Goal: Task Accomplishment & Management: Use online tool/utility

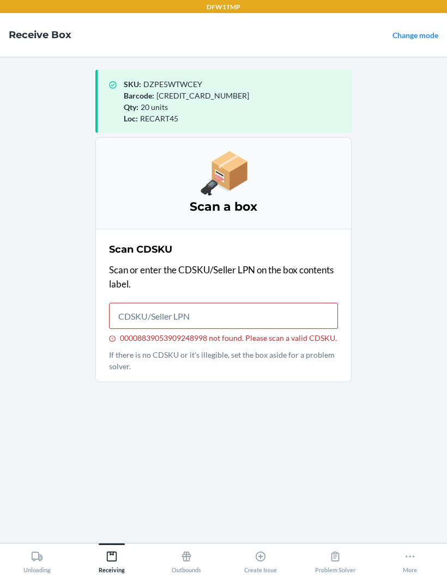
scroll to position [-2, 0]
click at [403, 39] on link "Change mode" at bounding box center [415, 35] width 46 height 9
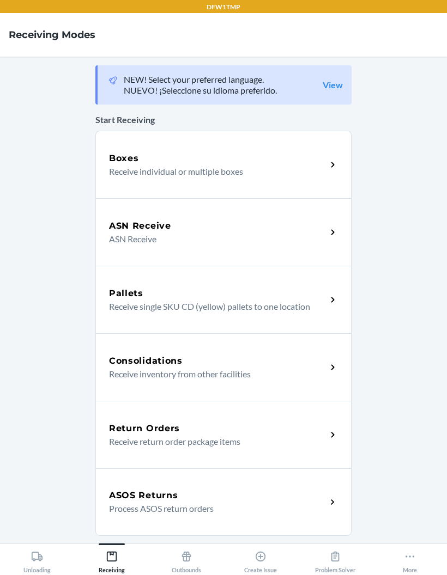
click at [138, 228] on h5 "ASN Receive" at bounding box center [140, 226] width 62 height 13
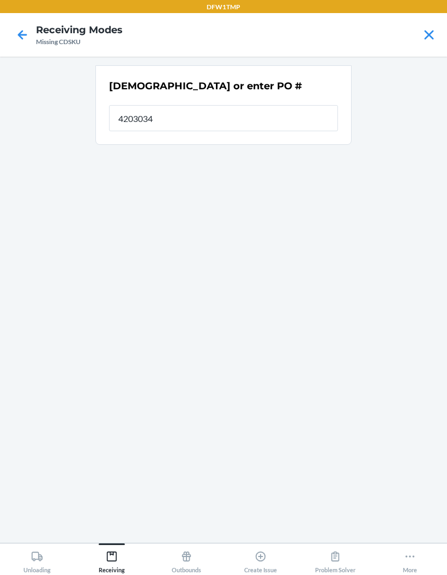
type input "42030349"
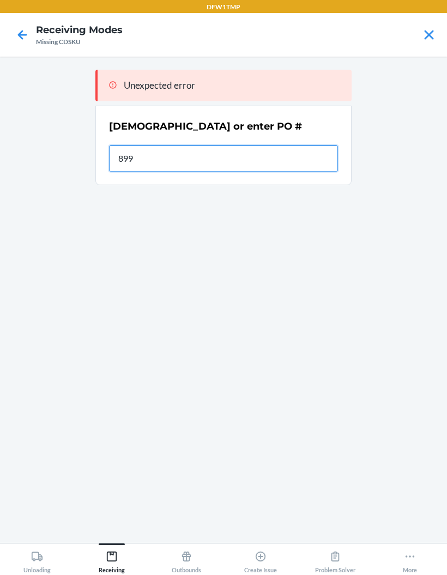
type input "8998"
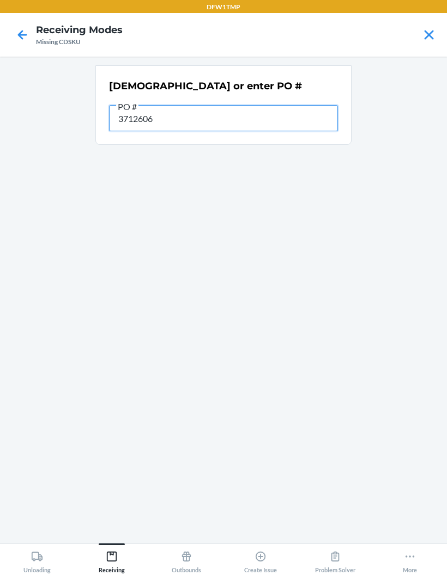
type input "37126061"
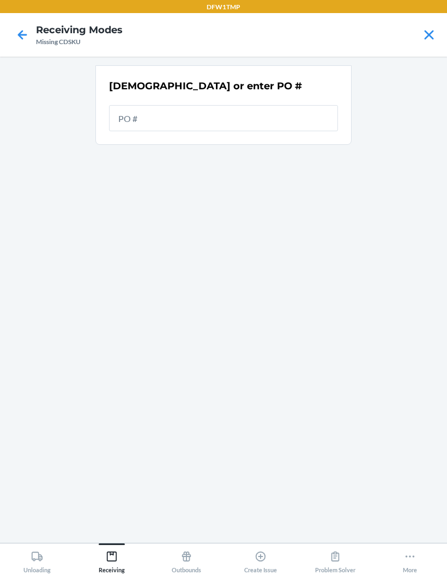
click at [33, 18] on nav "Receiving Modes Missing CDSKU" at bounding box center [223, 35] width 447 height 44
click at [30, 26] on icon at bounding box center [22, 35] width 19 height 19
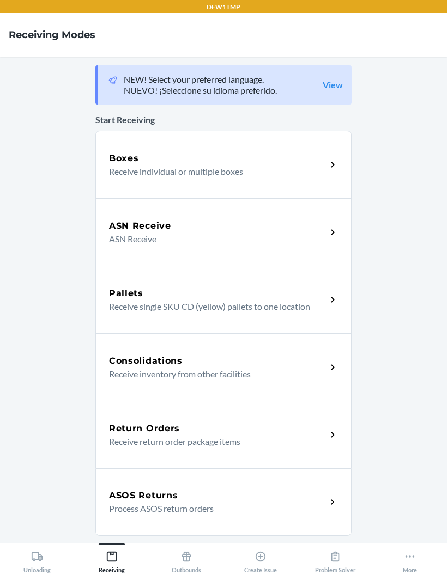
click at [216, 153] on div "Boxes" at bounding box center [217, 158] width 217 height 13
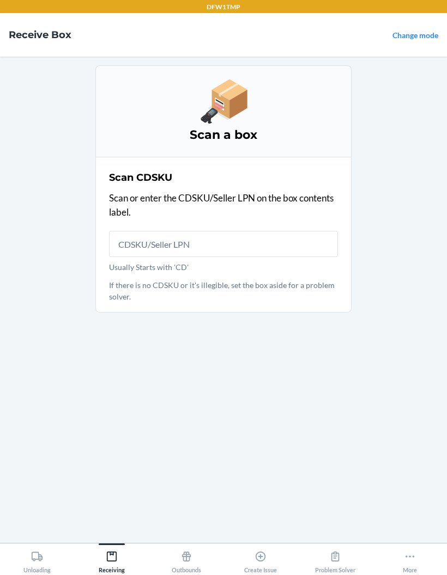
click at [298, 254] on input "Usually Starts with 'CD'" at bounding box center [223, 244] width 229 height 26
click at [282, 211] on p "Scan or enter the CDSKU/Seller LPN on the box contents label." at bounding box center [223, 205] width 229 height 28
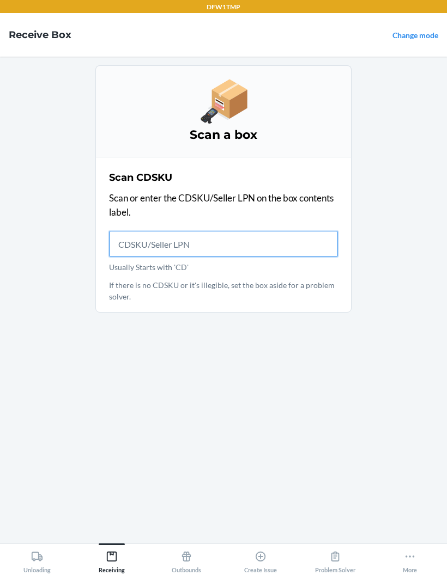
click at [277, 247] on input "Usually Starts with 'CD'" at bounding box center [223, 244] width 229 height 26
type input "AT10120612"
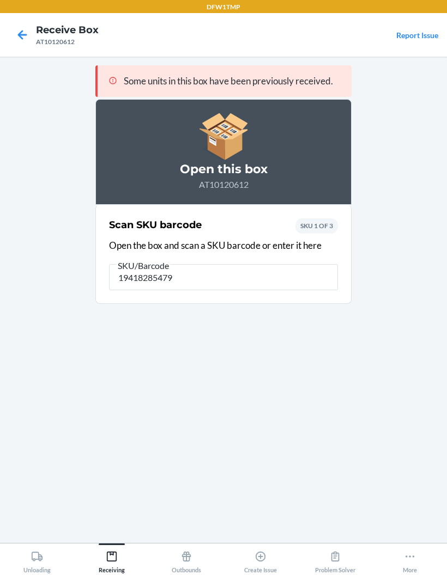
type input "194182854794"
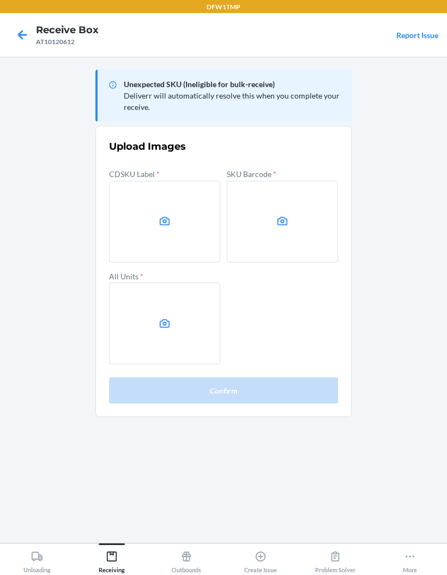
click at [156, 220] on label at bounding box center [164, 222] width 111 height 82
click at [0, 0] on input "file" at bounding box center [0, 0] width 0 height 0
click at [278, 216] on icon at bounding box center [282, 221] width 13 height 13
click at [0, 0] on input "file" at bounding box center [0, 0] width 0 height 0
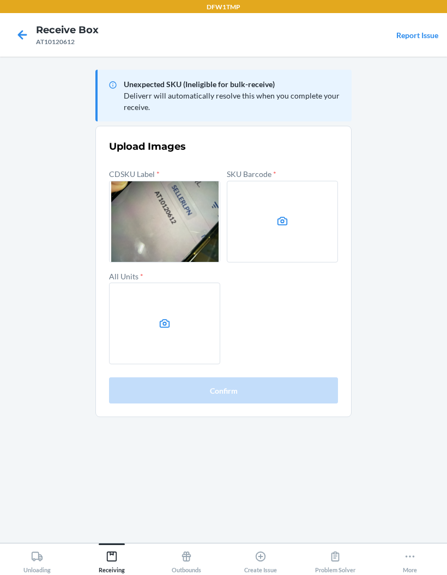
click at [161, 313] on label at bounding box center [164, 324] width 111 height 82
click at [0, 0] on input "file" at bounding box center [0, 0] width 0 height 0
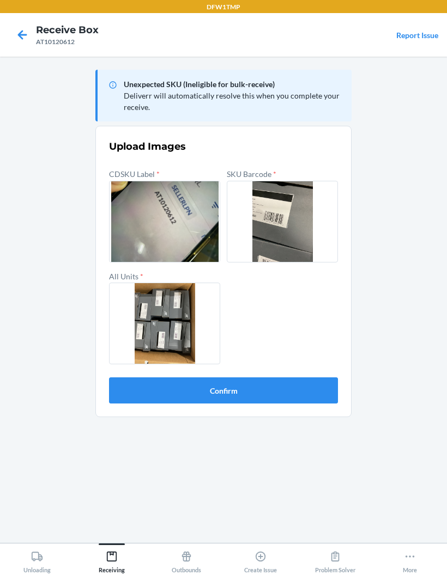
click at [316, 384] on button "Confirm" at bounding box center [223, 391] width 229 height 26
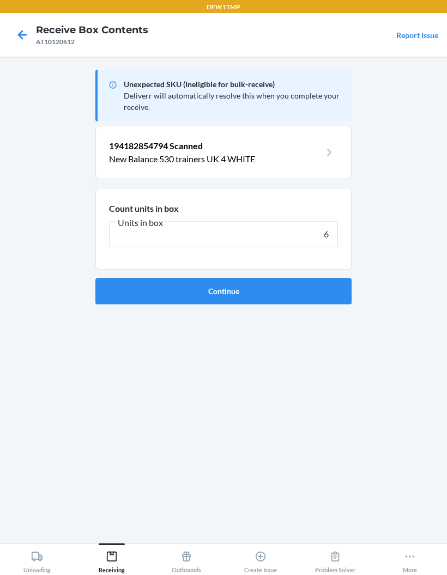
type input "6"
click at [336, 284] on button "Continue" at bounding box center [223, 291] width 256 height 26
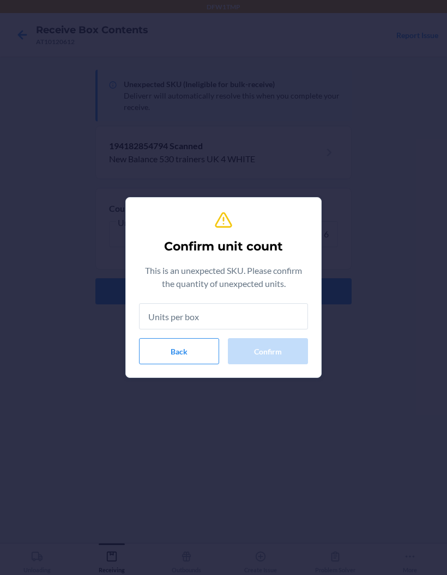
type input "6"
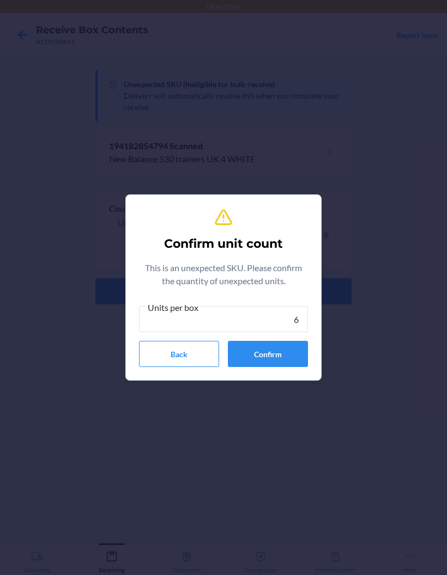
click at [286, 353] on button "Confirm" at bounding box center [268, 354] width 80 height 26
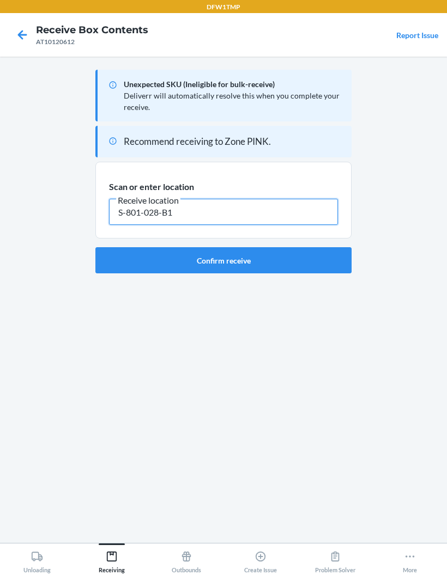
type input "S-801-028-B1"
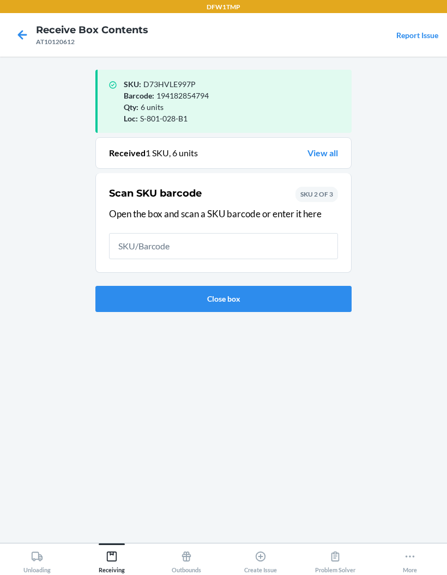
click at [299, 292] on button "Close box" at bounding box center [223, 299] width 256 height 26
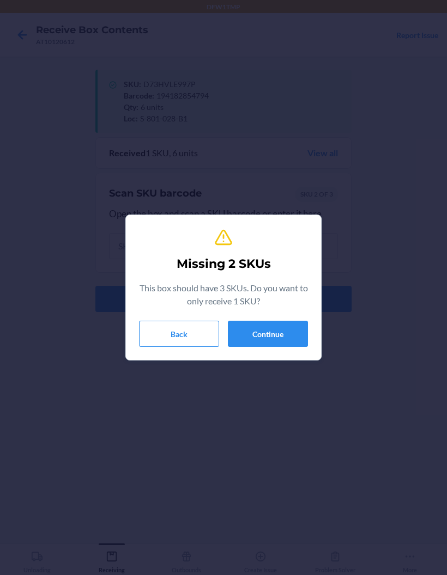
click at [283, 343] on button "Continue" at bounding box center [268, 334] width 80 height 26
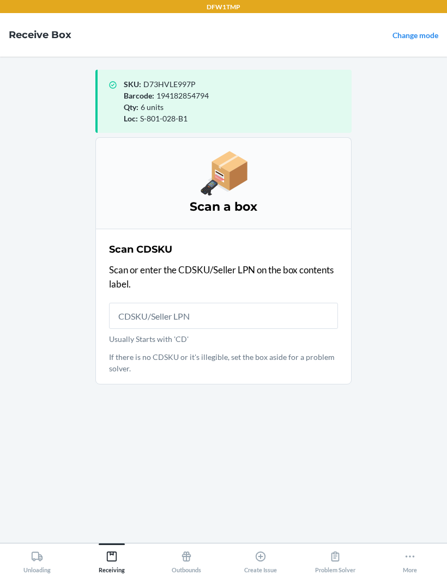
click at [311, 315] on input "Usually Starts with 'CD'" at bounding box center [223, 316] width 229 height 26
click at [288, 286] on p "Scan or enter the CDSKU/Seller LPN on the box contents label." at bounding box center [223, 277] width 229 height 28
click at [286, 326] on input "Usually Starts with 'CD'" at bounding box center [223, 316] width 229 height 26
click at [290, 303] on input "Usually Starts with 'CD'" at bounding box center [223, 316] width 229 height 26
click at [308, 286] on p "Scan or enter the CDSKU/Seller LPN on the box contents label." at bounding box center [223, 277] width 229 height 28
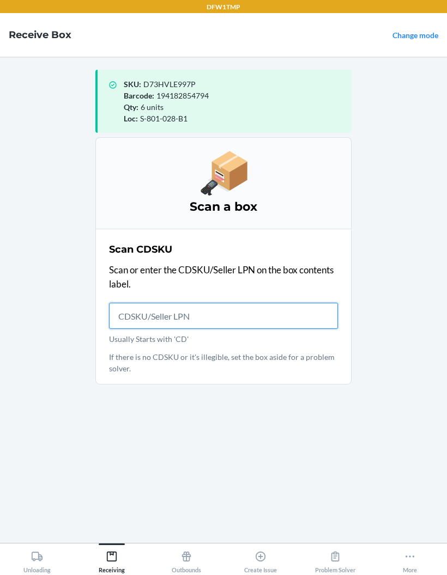
click at [287, 328] on input "Usually Starts with 'CD'" at bounding box center [223, 316] width 229 height 26
type input "AT10120612"
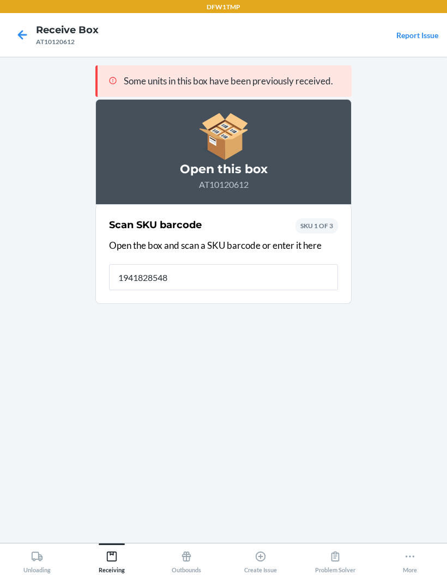
type input "19418285484"
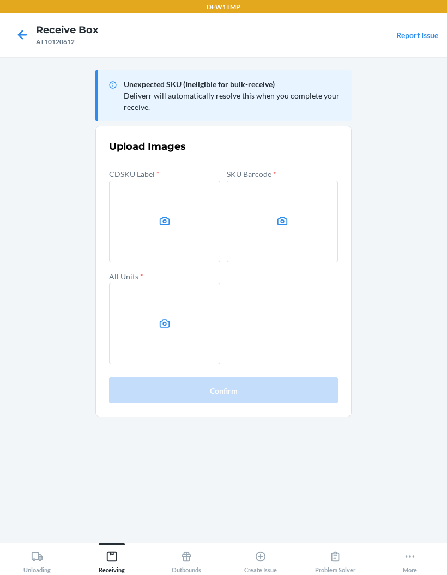
click at [167, 228] on label at bounding box center [164, 222] width 111 height 82
click at [0, 0] on input "file" at bounding box center [0, 0] width 0 height 0
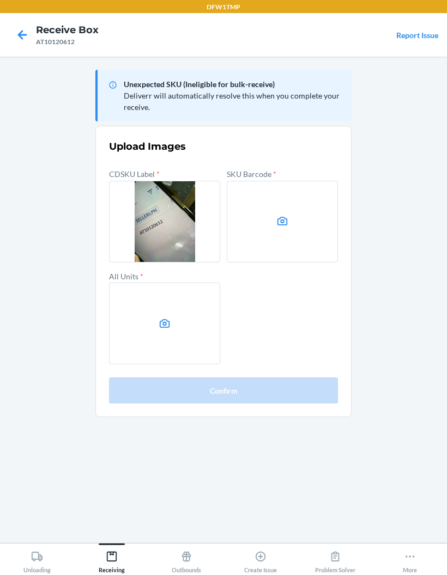
click at [298, 209] on label at bounding box center [282, 222] width 111 height 82
click at [0, 0] on input "file" at bounding box center [0, 0] width 0 height 0
click at [155, 311] on label at bounding box center [164, 324] width 111 height 82
click at [0, 0] on input "file" at bounding box center [0, 0] width 0 height 0
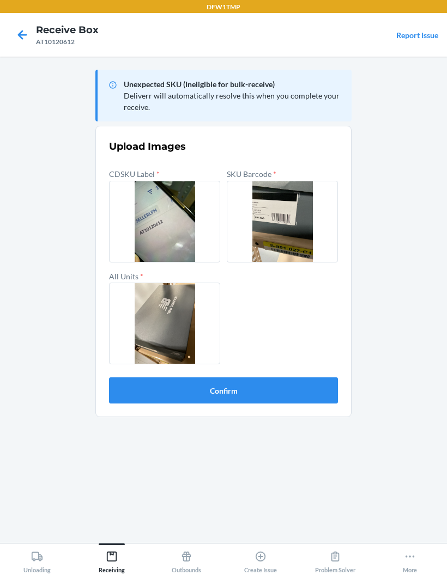
click at [312, 392] on button "Confirm" at bounding box center [223, 391] width 229 height 26
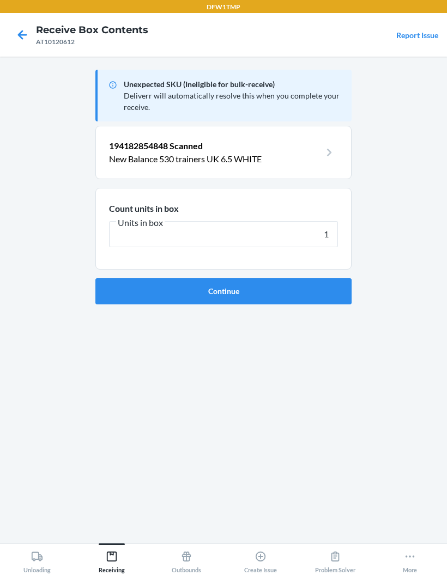
type input "1"
click at [223, 291] on button "Continue" at bounding box center [223, 291] width 256 height 26
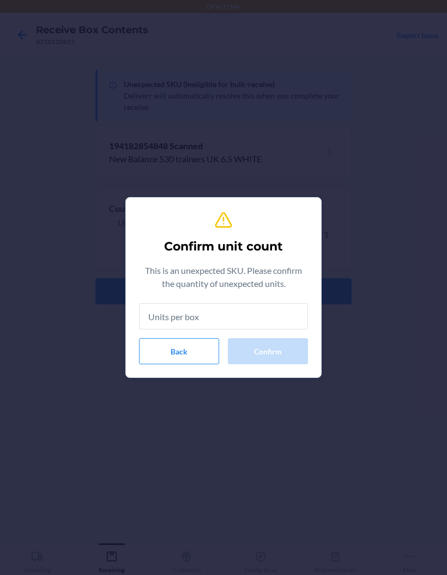
type input "1"
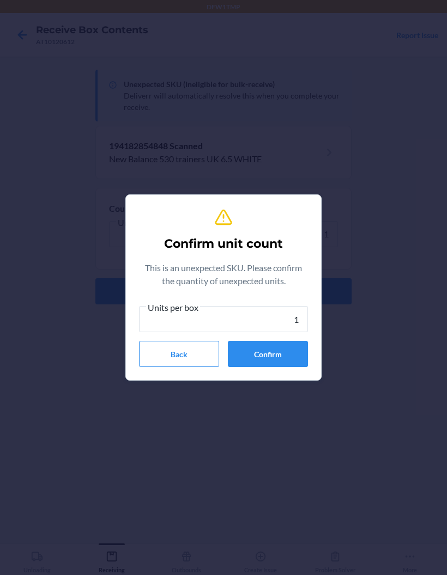
click at [272, 355] on button "Confirm" at bounding box center [268, 354] width 80 height 26
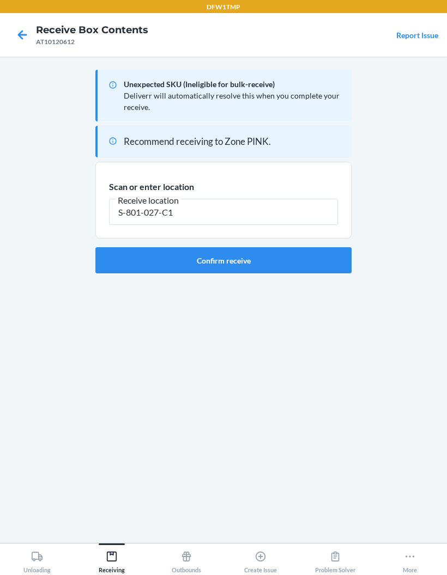
type input "S-801-027-C1"
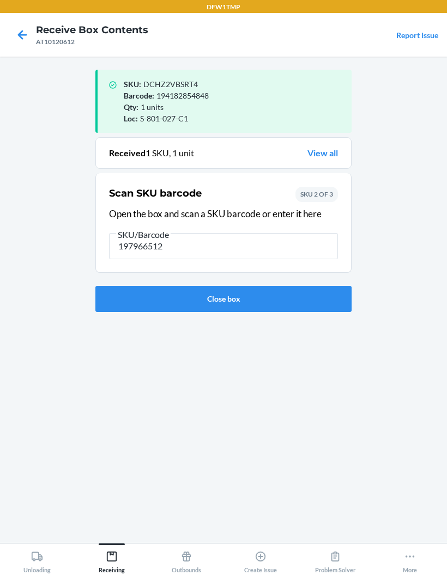
type input "1979665120"
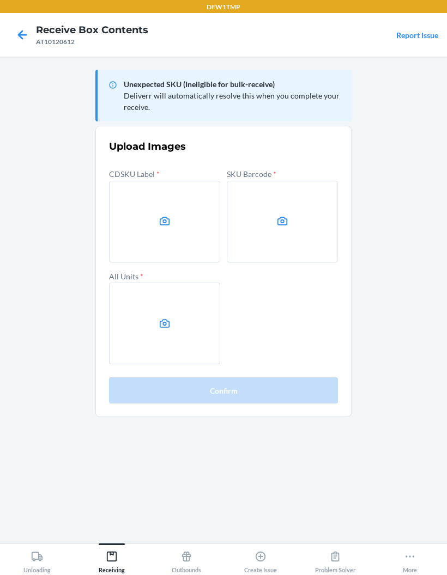
click at [142, 217] on label at bounding box center [164, 222] width 111 height 82
click at [0, 0] on input "file" at bounding box center [0, 0] width 0 height 0
click at [293, 231] on label at bounding box center [282, 222] width 111 height 82
click at [0, 0] on input "file" at bounding box center [0, 0] width 0 height 0
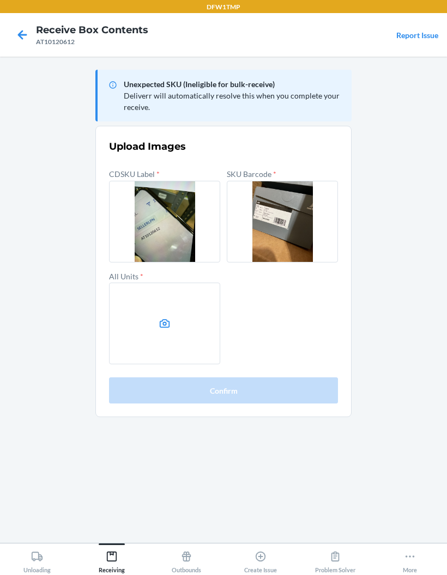
click at [154, 323] on label at bounding box center [164, 324] width 111 height 82
click at [0, 0] on input "file" at bounding box center [0, 0] width 0 height 0
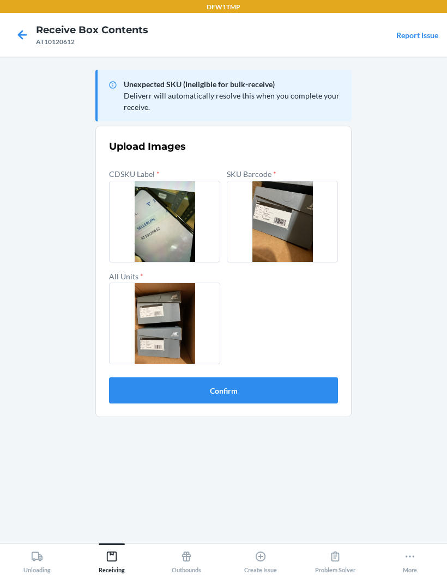
click at [307, 388] on button "Confirm" at bounding box center [223, 391] width 229 height 26
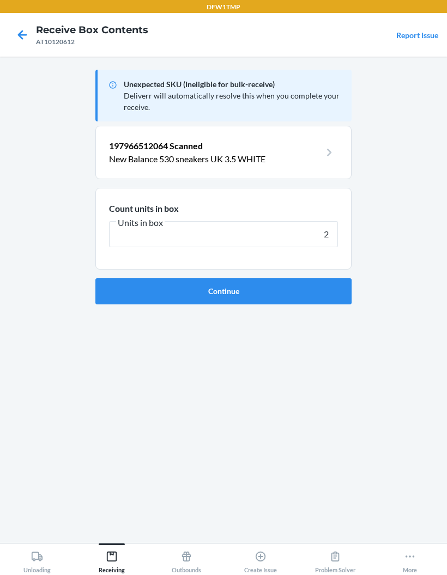
type input "2"
click at [243, 288] on button "Continue" at bounding box center [223, 291] width 256 height 26
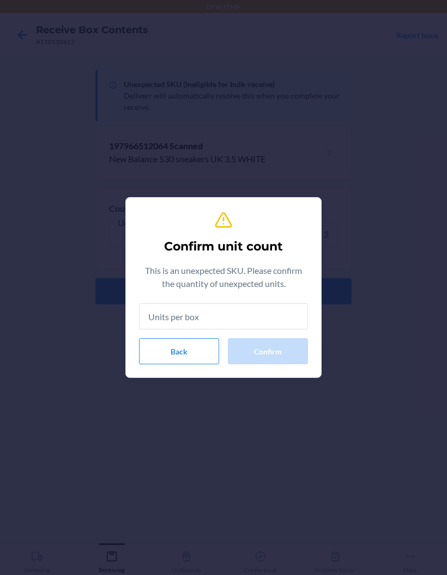
type input "2"
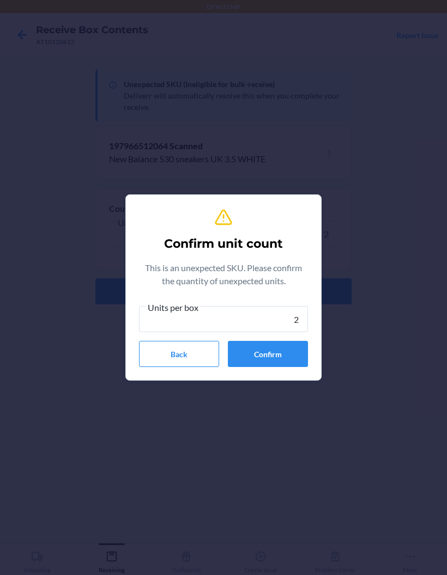
click at [301, 354] on button "Confirm" at bounding box center [268, 354] width 80 height 26
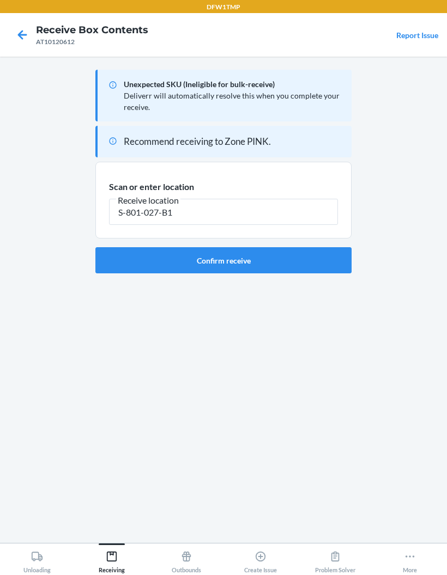
type input "S-801-027-B1"
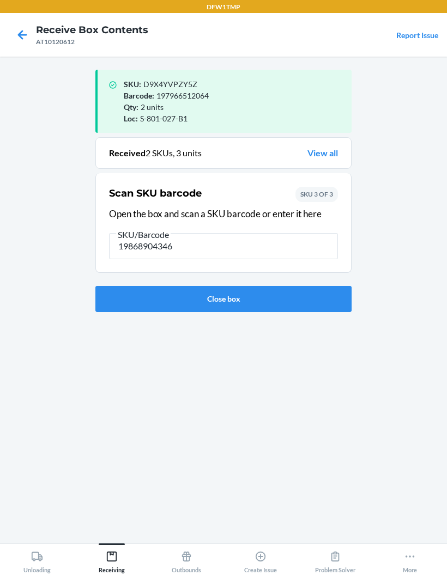
type input "198689043460"
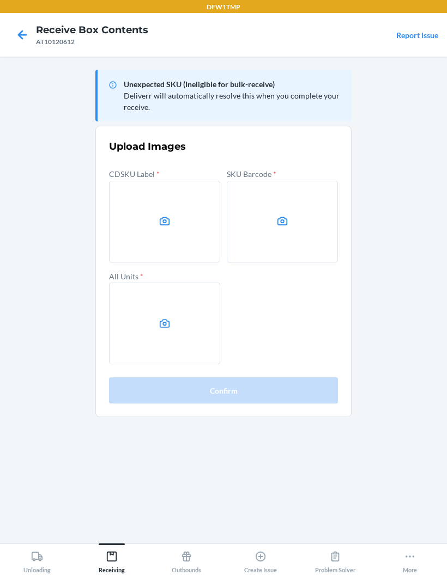
click at [174, 219] on label at bounding box center [164, 222] width 111 height 82
click at [0, 0] on input "file" at bounding box center [0, 0] width 0 height 0
click at [297, 215] on label at bounding box center [282, 222] width 111 height 82
click at [0, 0] on input "file" at bounding box center [0, 0] width 0 height 0
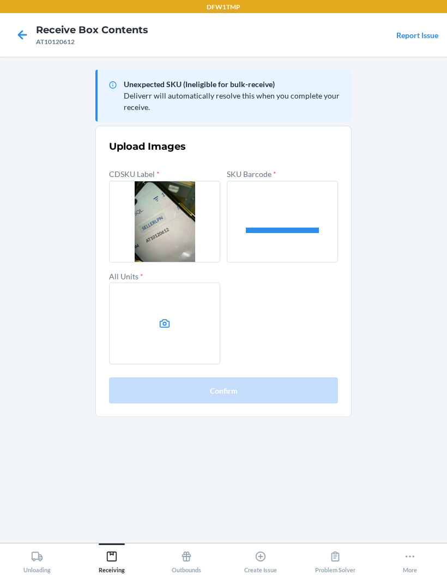
click at [159, 313] on label at bounding box center [164, 324] width 111 height 82
click at [0, 0] on input "file" at bounding box center [0, 0] width 0 height 0
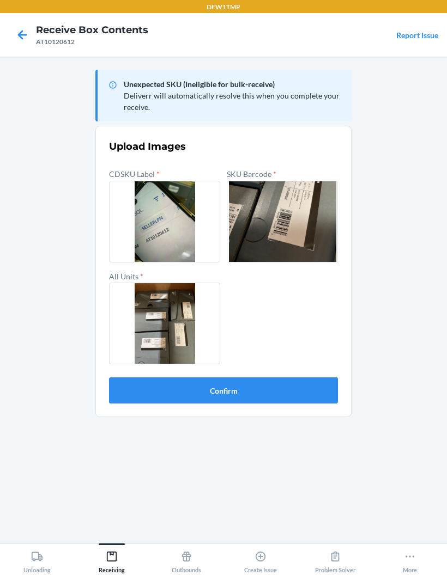
click at [330, 396] on button "Confirm" at bounding box center [223, 391] width 229 height 26
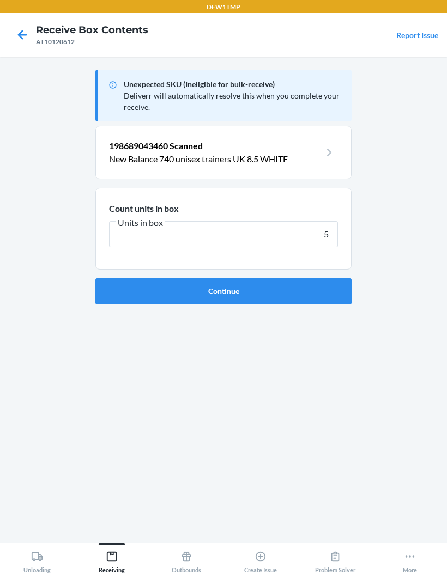
type input "5"
click at [305, 298] on button "Continue" at bounding box center [223, 291] width 256 height 26
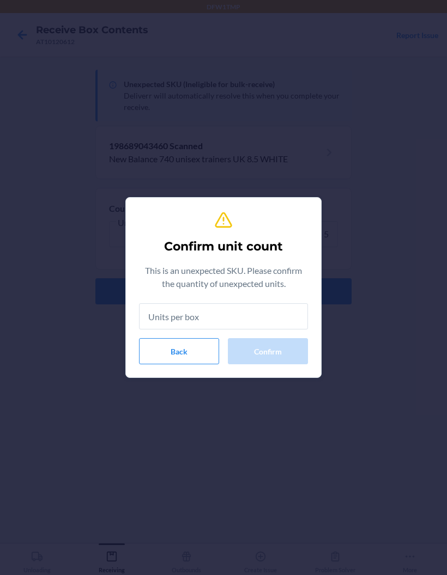
type input "5"
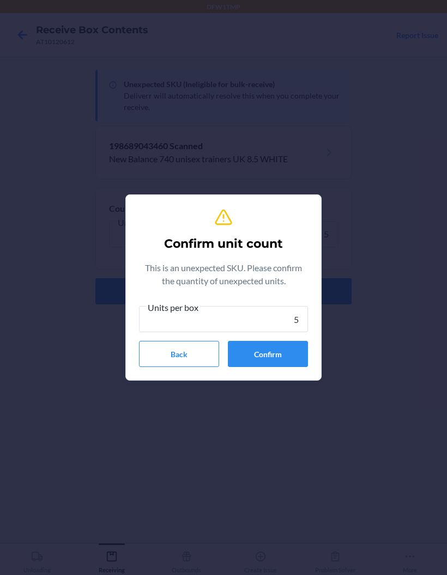
click at [258, 345] on button "Confirm" at bounding box center [268, 354] width 80 height 26
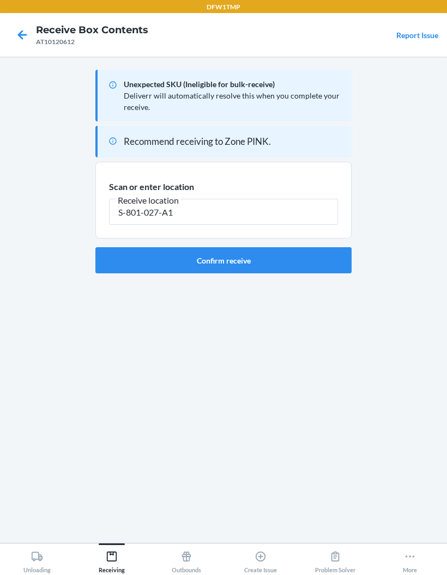
type input "S-801-027-A1"
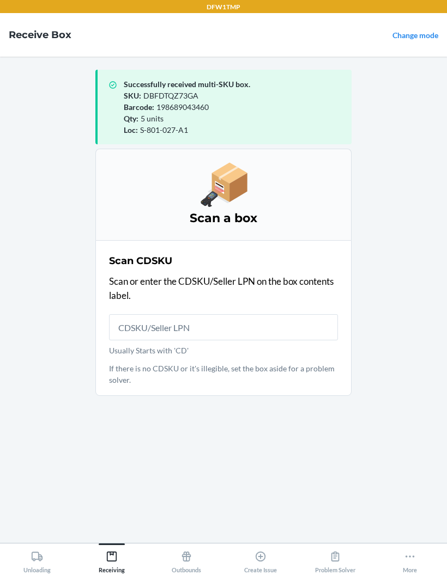
click at [229, 330] on input "Usually Starts with 'CD'" at bounding box center [223, 327] width 229 height 26
click at [239, 337] on input "Usually Starts with 'CD'" at bounding box center [223, 327] width 229 height 26
click at [235, 339] on input "Usually Starts with 'CD'" at bounding box center [223, 327] width 229 height 26
click at [270, 328] on input "Usually Starts with 'CD'" at bounding box center [223, 327] width 229 height 26
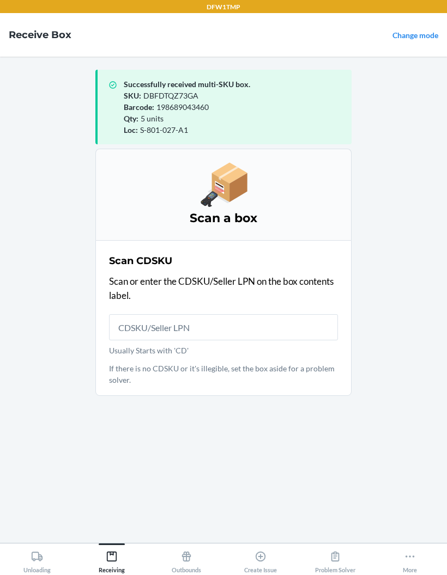
click at [272, 298] on p "Scan or enter the CDSKU/Seller LPN on the box contents label." at bounding box center [223, 289] width 229 height 28
click at [257, 336] on input "Usually Starts with 'CD'" at bounding box center [223, 327] width 229 height 26
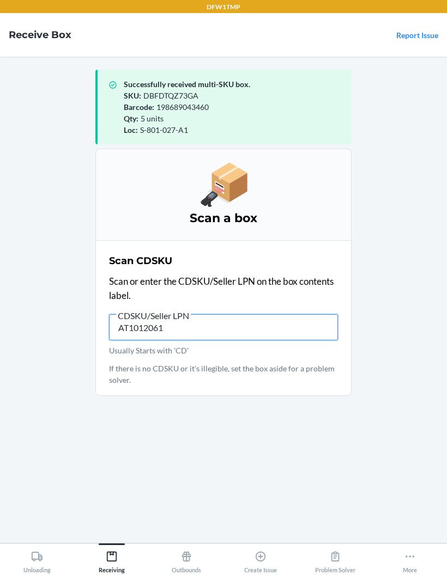
type input "AT10120612"
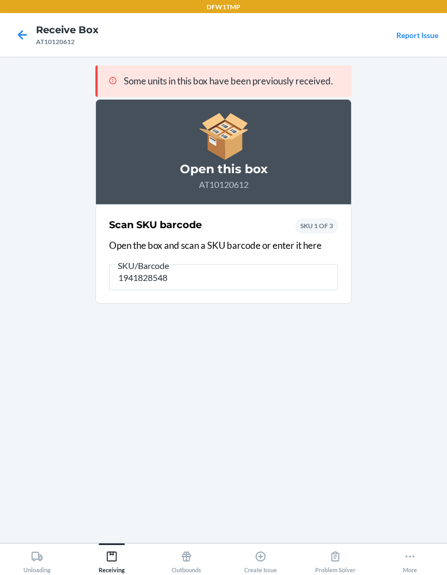
type input "19418285489"
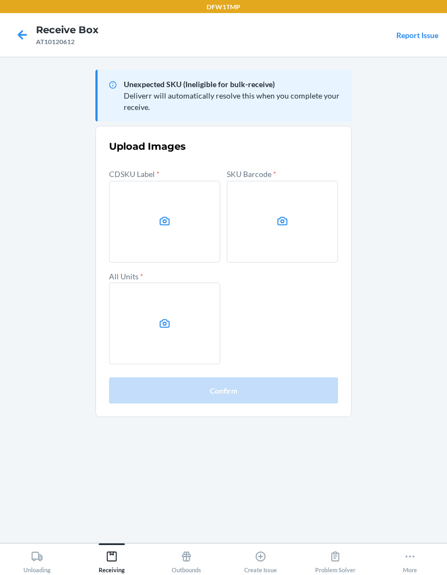
click at [171, 237] on label at bounding box center [164, 222] width 111 height 82
click at [0, 0] on input "file" at bounding box center [0, 0] width 0 height 0
click at [149, 204] on label at bounding box center [164, 222] width 111 height 82
click at [0, 0] on input "file" at bounding box center [0, 0] width 0 height 0
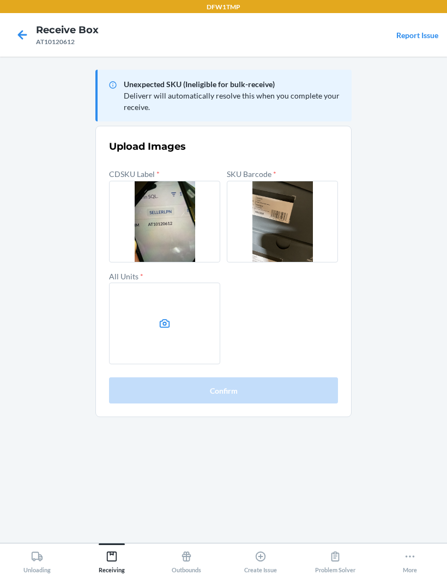
click at [145, 327] on label at bounding box center [164, 324] width 111 height 82
click at [0, 0] on input "file" at bounding box center [0, 0] width 0 height 0
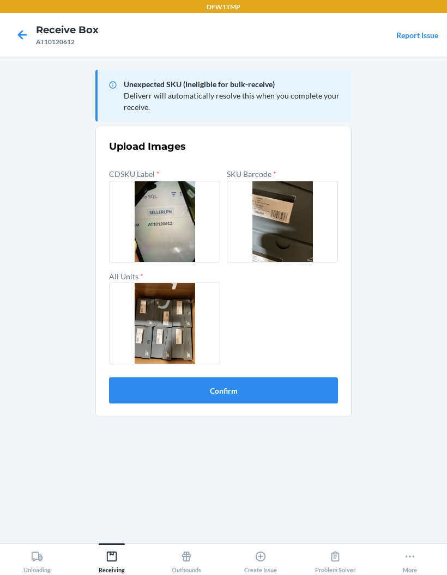
click at [282, 395] on button "Confirm" at bounding box center [223, 391] width 229 height 26
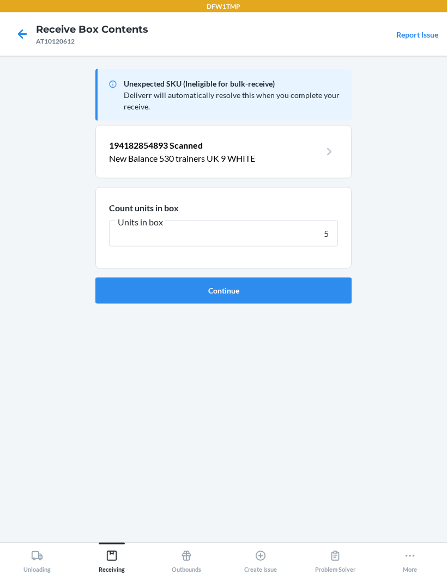
type input "5"
click at [239, 285] on button "Continue" at bounding box center [223, 291] width 256 height 26
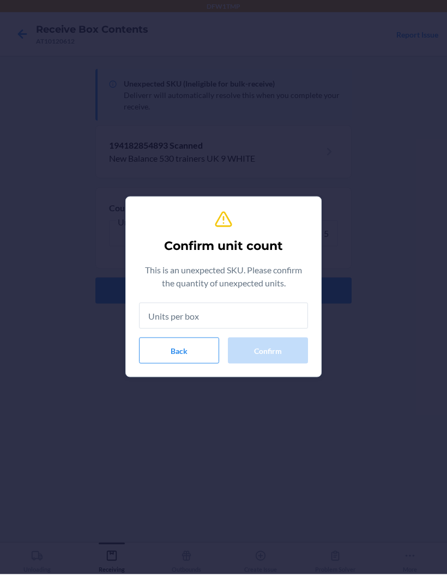
click at [180, 350] on button "Back" at bounding box center [179, 351] width 80 height 26
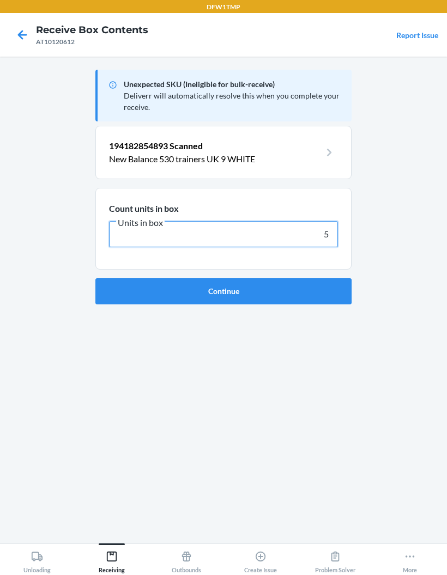
click at [329, 241] on input "5" at bounding box center [223, 234] width 229 height 26
type input "6"
click at [309, 289] on button "Continue" at bounding box center [223, 291] width 256 height 26
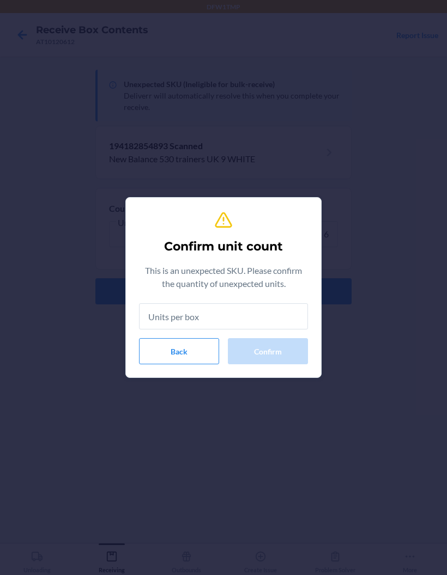
type input "6"
click at [282, 357] on button "Confirm" at bounding box center [268, 351] width 80 height 26
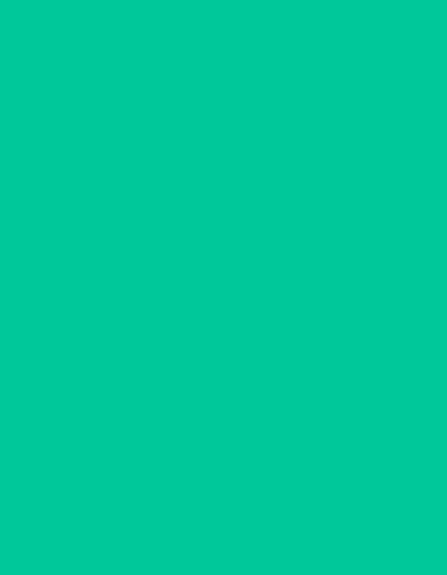
scroll to position [1, 0]
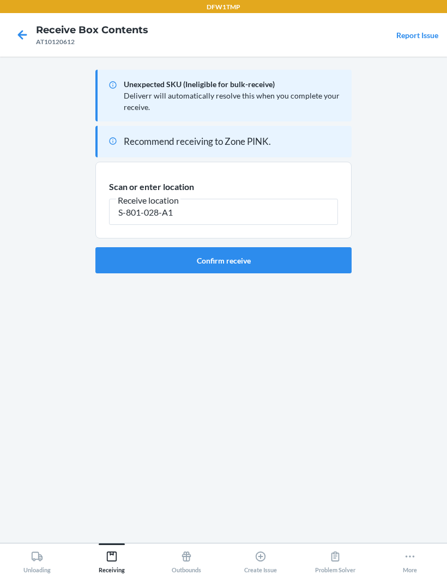
type input "S-801-028-A1"
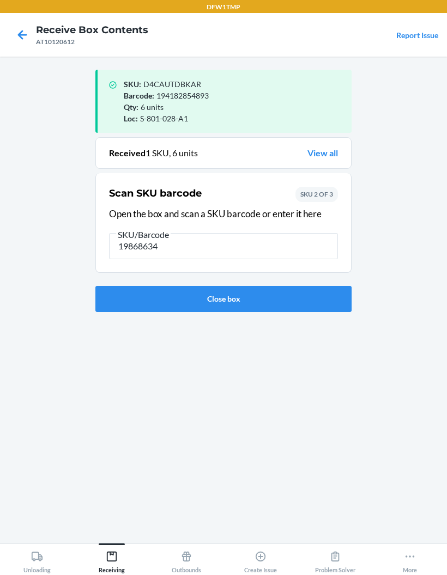
type input "198686342"
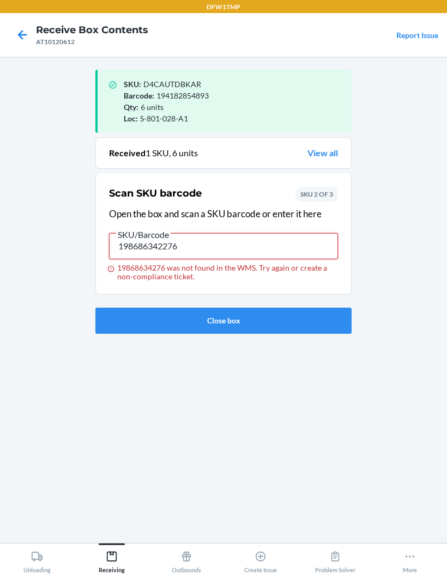
click at [203, 256] on input "198686342276" at bounding box center [223, 246] width 229 height 26
click at [228, 245] on input "198686342276" at bounding box center [223, 246] width 229 height 26
type input "198686342276"
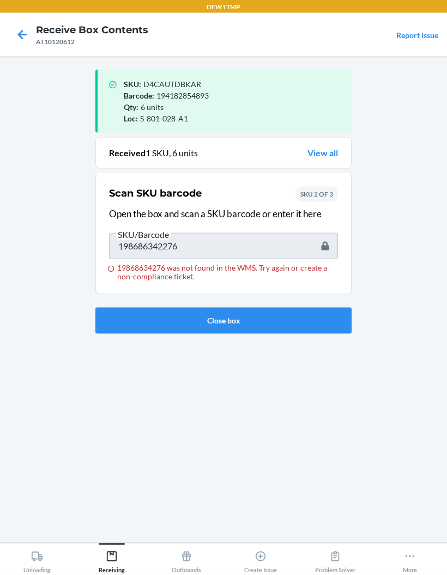
scroll to position [1, 0]
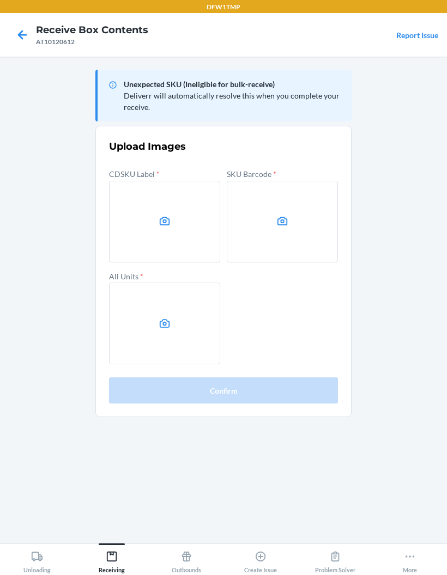
click at [169, 201] on label at bounding box center [164, 222] width 111 height 82
click at [0, 0] on input "file" at bounding box center [0, 0] width 0 height 0
click at [297, 211] on label at bounding box center [282, 222] width 111 height 82
click at [0, 0] on input "file" at bounding box center [0, 0] width 0 height 0
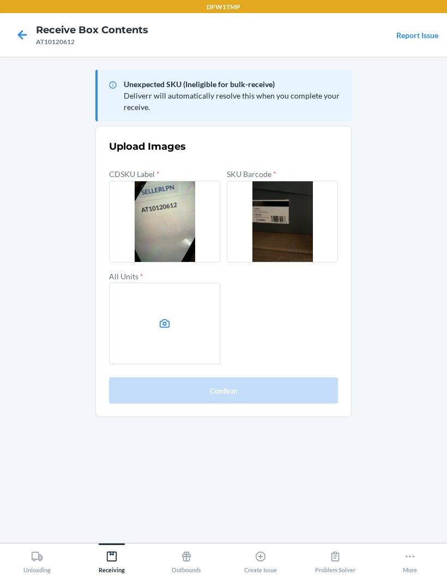
click at [148, 324] on label at bounding box center [164, 324] width 111 height 82
click at [0, 0] on input "file" at bounding box center [0, 0] width 0 height 0
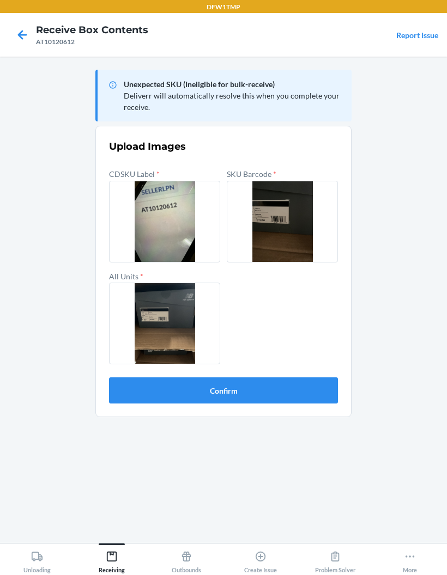
click at [128, 383] on button "Confirm" at bounding box center [223, 391] width 229 height 26
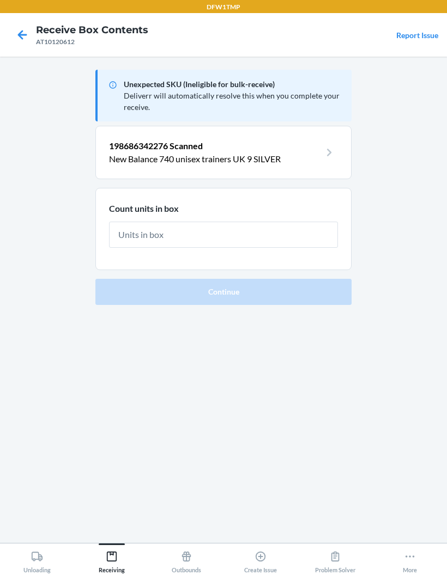
scroll to position [1, 0]
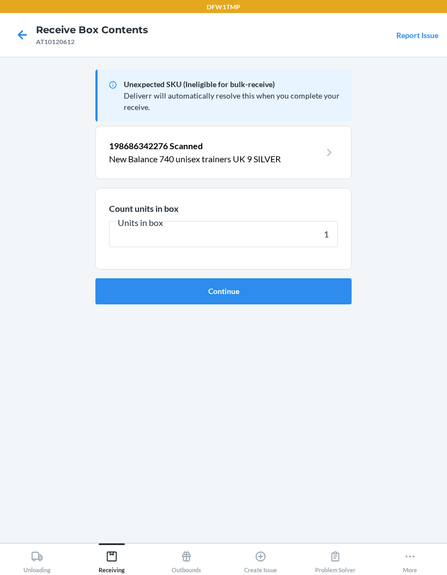
type input "1"
click at [326, 299] on button "Continue" at bounding box center [223, 291] width 256 height 26
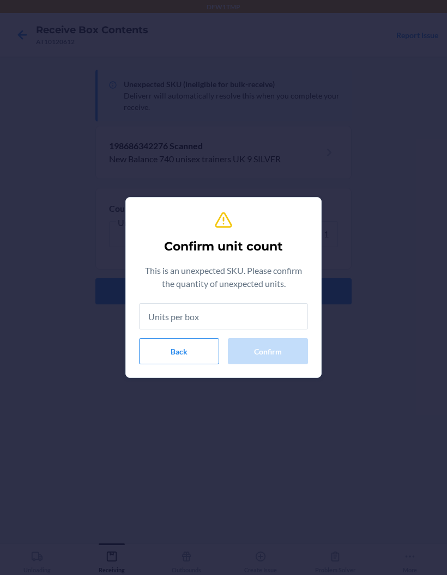
type input "1"
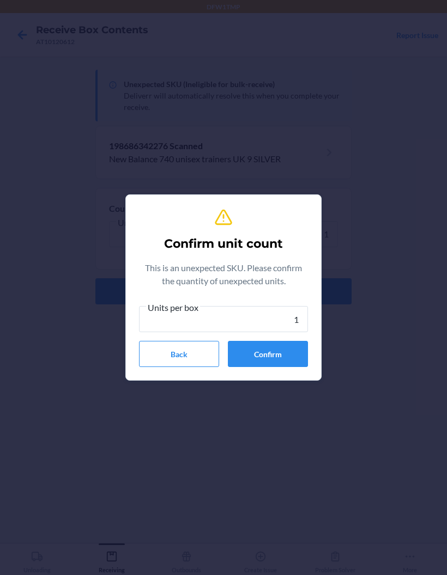
click at [293, 353] on button "Confirm" at bounding box center [268, 354] width 80 height 26
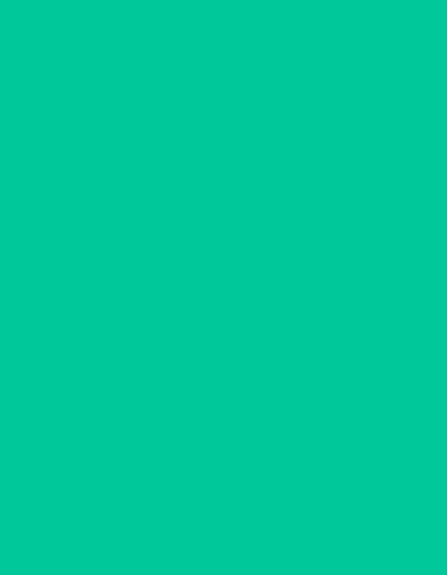
scroll to position [1, 0]
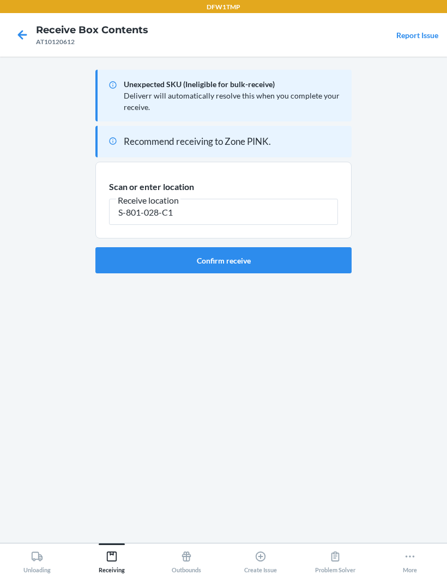
type input "S-801-028-C1"
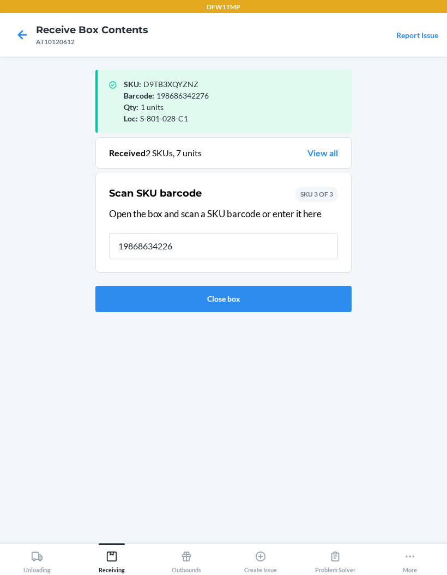
type input "198686342269"
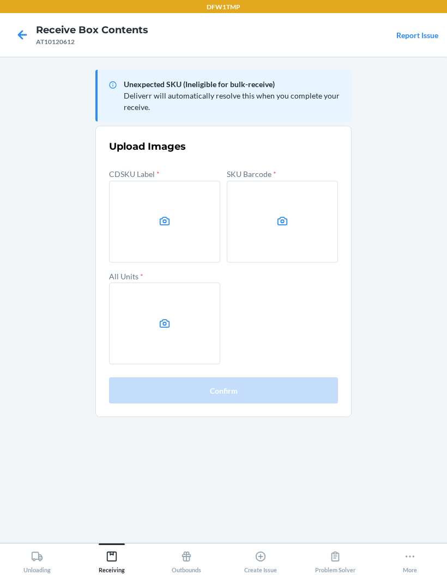
click at [177, 234] on label at bounding box center [164, 222] width 111 height 82
click at [0, 0] on input "file" at bounding box center [0, 0] width 0 height 0
click at [290, 219] on label at bounding box center [282, 222] width 111 height 82
click at [0, 0] on input "file" at bounding box center [0, 0] width 0 height 0
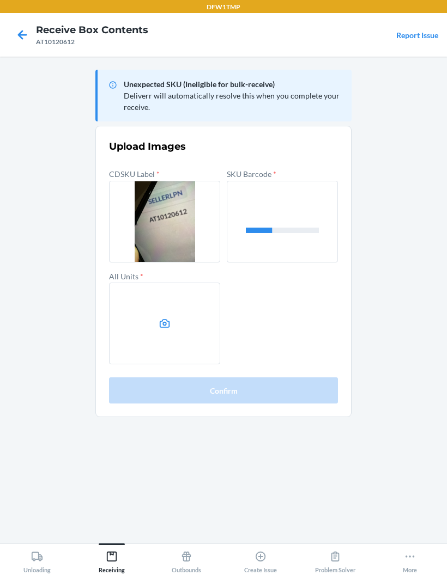
click at [156, 329] on label at bounding box center [164, 324] width 111 height 82
click at [0, 0] on input "file" at bounding box center [0, 0] width 0 height 0
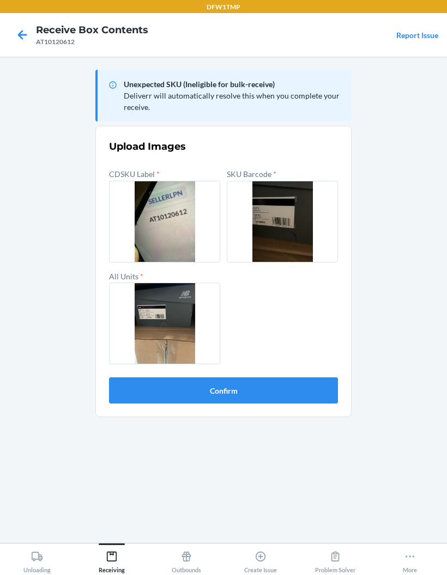
click at [304, 379] on button "Confirm" at bounding box center [223, 391] width 229 height 26
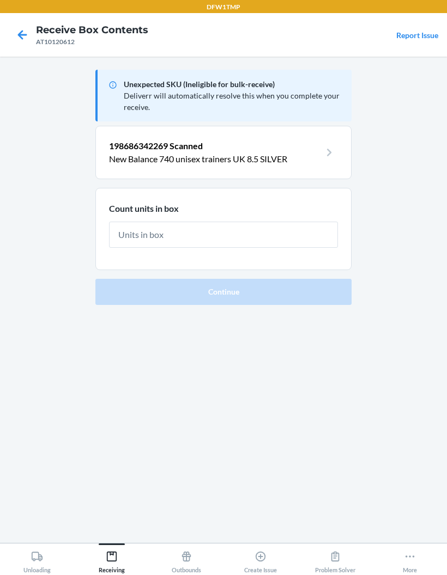
scroll to position [1, 0]
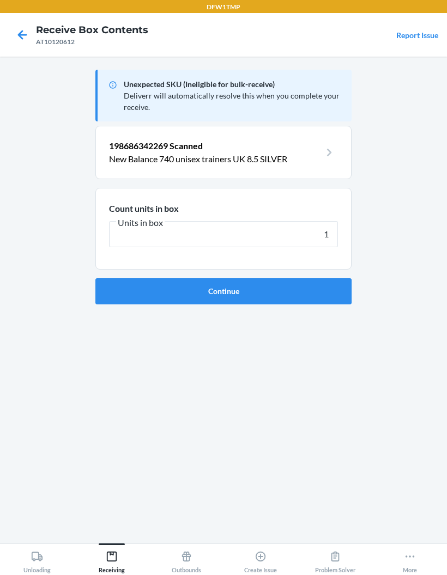
type input "1"
click at [246, 299] on button "Continue" at bounding box center [223, 291] width 256 height 26
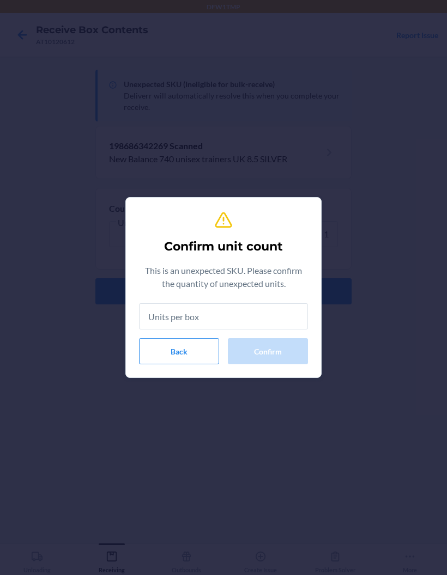
type input "1"
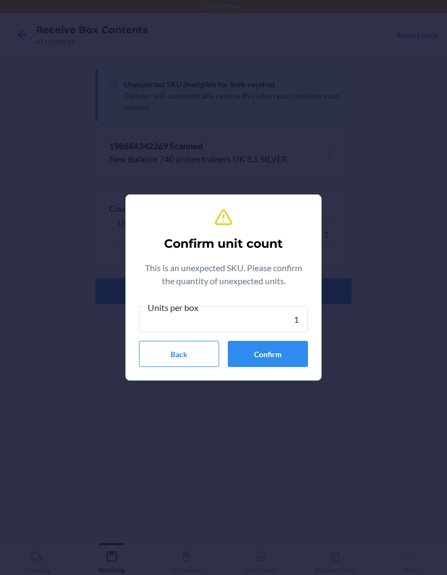
click at [275, 355] on button "Confirm" at bounding box center [268, 354] width 80 height 26
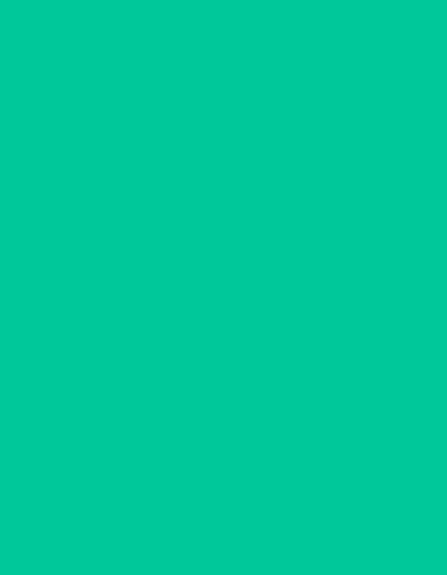
scroll to position [1, 0]
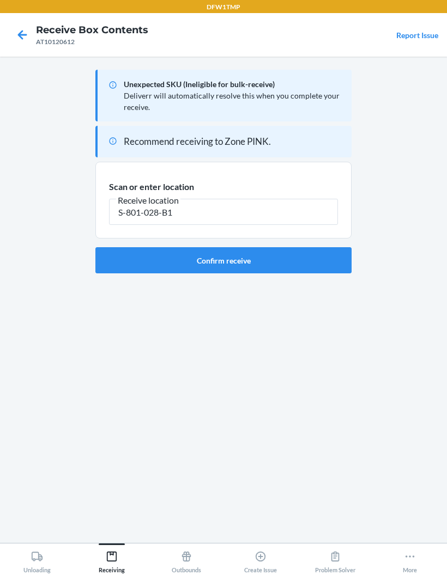
type input "S-801-028-B1"
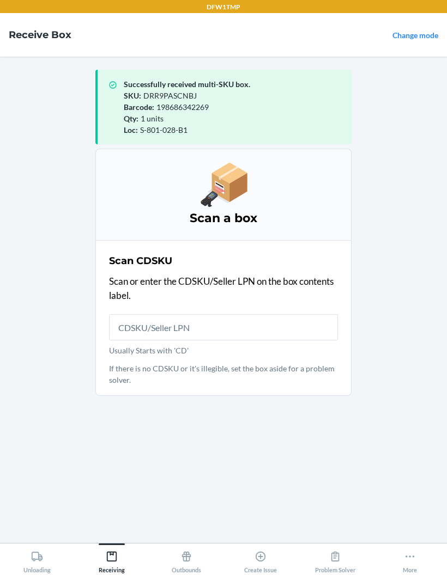
click at [186, 334] on input "Usually Starts with 'CD'" at bounding box center [223, 327] width 229 height 26
click at [219, 318] on input "Usually Starts with 'CD'" at bounding box center [223, 327] width 229 height 26
click at [219, 317] on input "Usually Starts with 'CD'" at bounding box center [223, 327] width 229 height 26
click at [226, 329] on input "Usually Starts with 'CD'" at bounding box center [223, 327] width 229 height 26
click at [197, 323] on input "Usually Starts with 'CD'" at bounding box center [223, 327] width 229 height 26
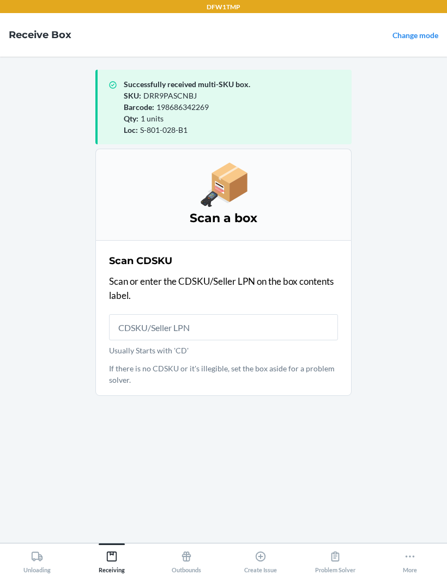
click at [203, 328] on input "Usually Starts with 'CD'" at bounding box center [223, 327] width 229 height 26
click at [216, 330] on input "Usually Starts with 'CD'" at bounding box center [223, 327] width 229 height 26
click at [239, 334] on input "Usually Starts with 'CD'" at bounding box center [223, 327] width 229 height 26
click at [233, 314] on input "Usually Starts with 'CD'" at bounding box center [223, 327] width 229 height 26
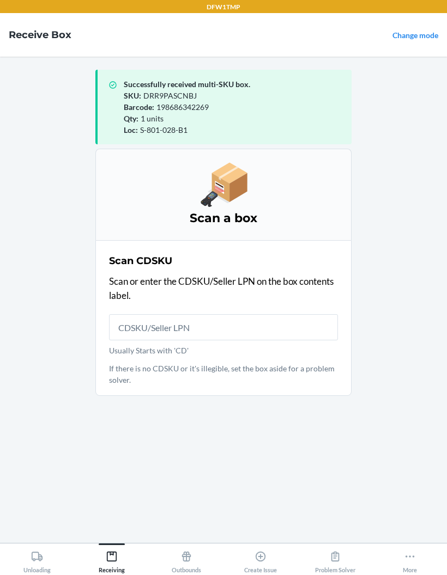
click at [232, 314] on input "Usually Starts with 'CD'" at bounding box center [223, 327] width 229 height 26
click at [235, 314] on input "Usually Starts with 'CD'" at bounding box center [223, 327] width 229 height 26
click at [201, 314] on input "Usually Starts with 'CD'" at bounding box center [223, 327] width 229 height 26
click at [222, 275] on p "Scan or enter the CDSKU/Seller LPN on the box contents label." at bounding box center [223, 289] width 229 height 28
click at [213, 314] on input "Usually Starts with 'CD'" at bounding box center [223, 327] width 229 height 26
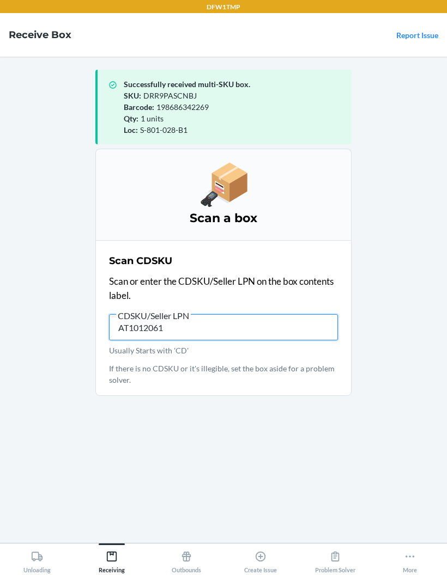
type input "AT10120612"
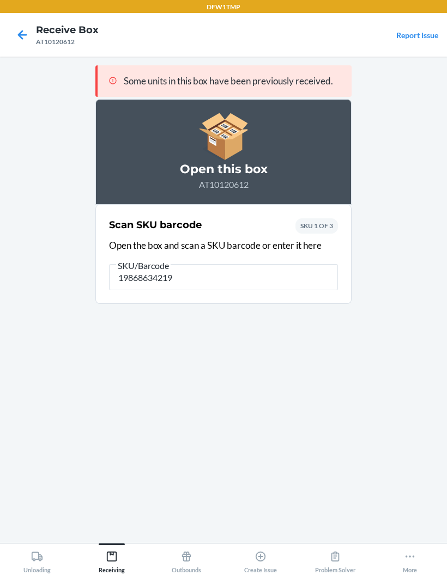
type input "198686342191"
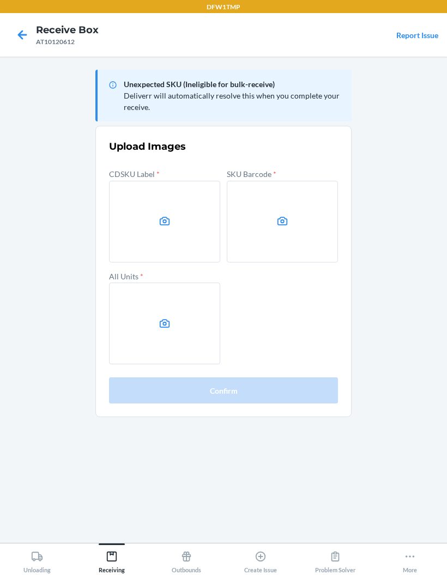
click at [171, 192] on label at bounding box center [164, 222] width 111 height 82
click at [0, 0] on input "file" at bounding box center [0, 0] width 0 height 0
click at [298, 181] on label at bounding box center [282, 222] width 111 height 82
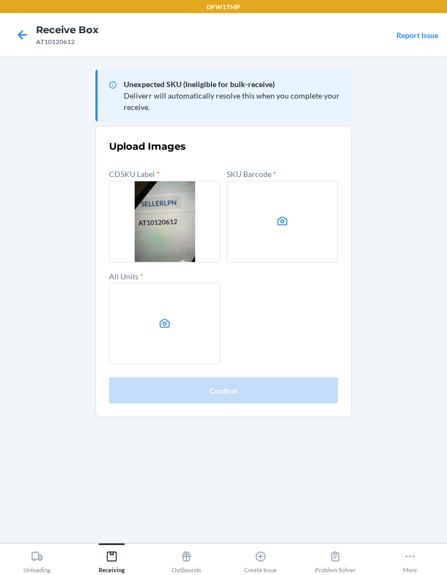
click at [0, 0] on input "file" at bounding box center [0, 0] width 0 height 0
click at [157, 283] on label at bounding box center [164, 324] width 111 height 82
click at [0, 0] on input "file" at bounding box center [0, 0] width 0 height 0
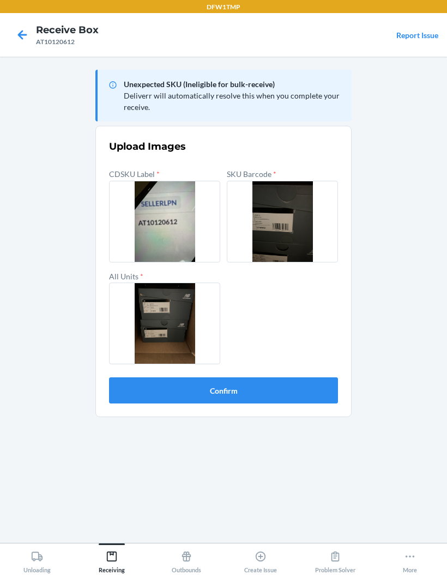
click at [272, 378] on button "Confirm" at bounding box center [223, 391] width 229 height 26
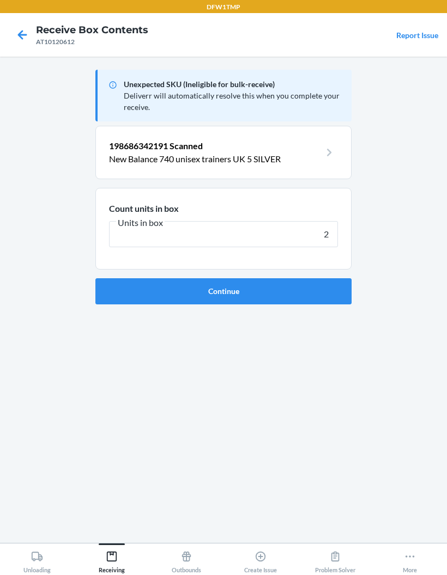
type input "2"
click at [264, 278] on button "Continue" at bounding box center [223, 291] width 256 height 26
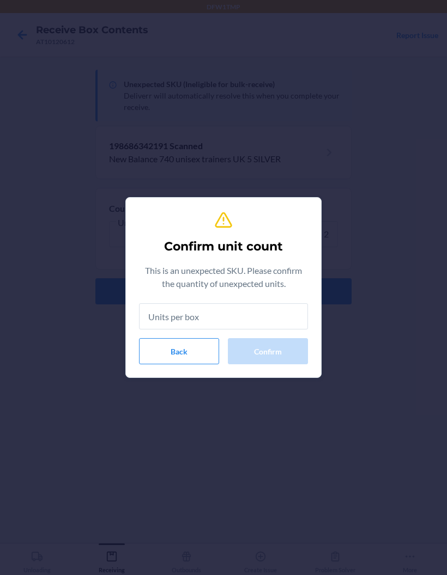
type input "2"
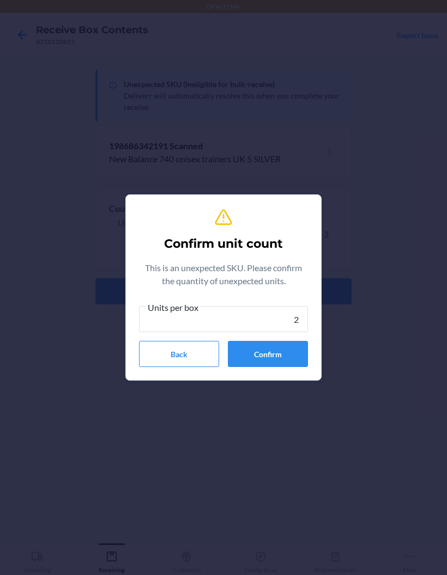
click at [274, 351] on button "Confirm" at bounding box center [268, 354] width 80 height 26
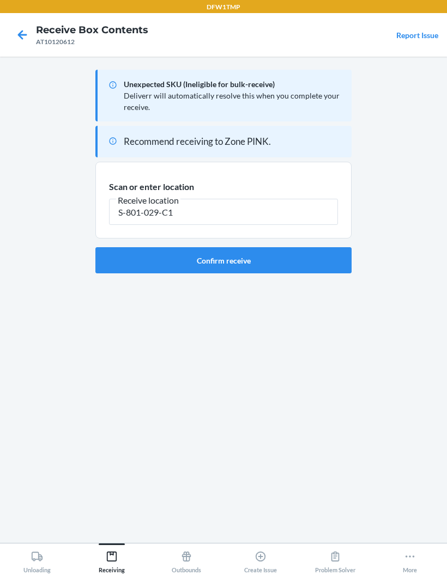
type input "S-801-029-C1"
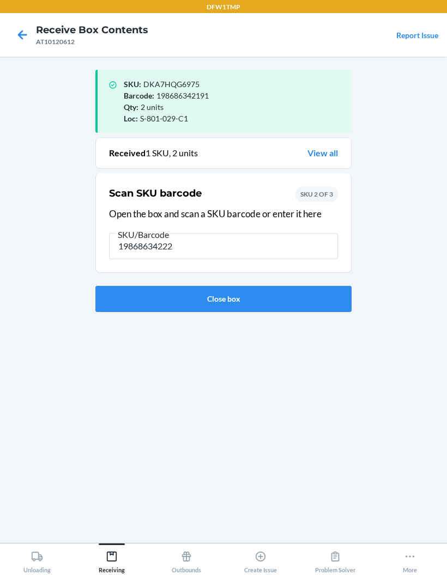
type input "198686342221"
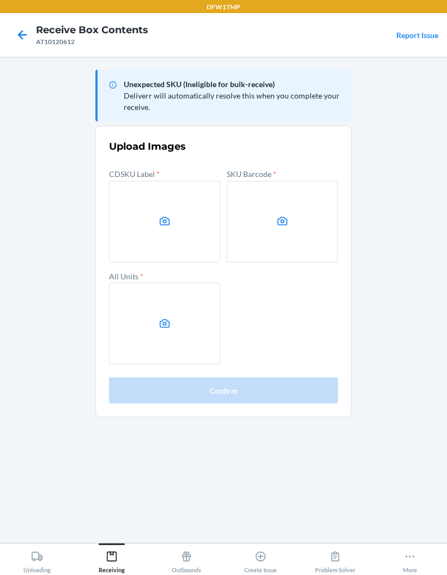
click at [157, 181] on label at bounding box center [164, 222] width 111 height 82
click at [0, 0] on input "file" at bounding box center [0, 0] width 0 height 0
click at [281, 181] on label at bounding box center [282, 222] width 111 height 82
click at [0, 0] on input "file" at bounding box center [0, 0] width 0 height 0
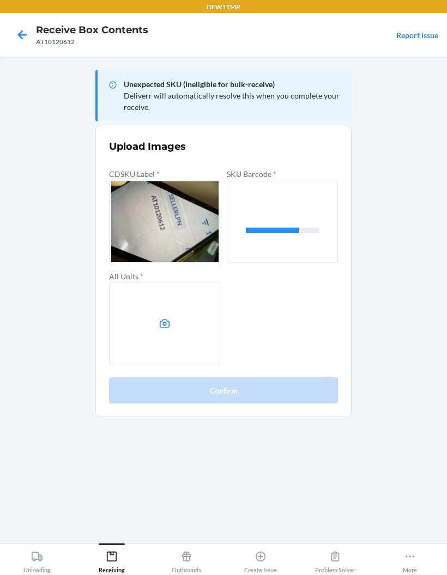
click at [163, 318] on icon at bounding box center [165, 324] width 13 height 13
click at [0, 0] on input "file" at bounding box center [0, 0] width 0 height 0
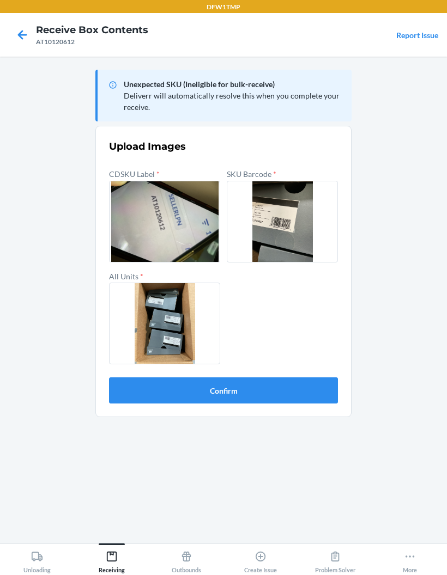
click at [319, 378] on button "Confirm" at bounding box center [223, 391] width 229 height 26
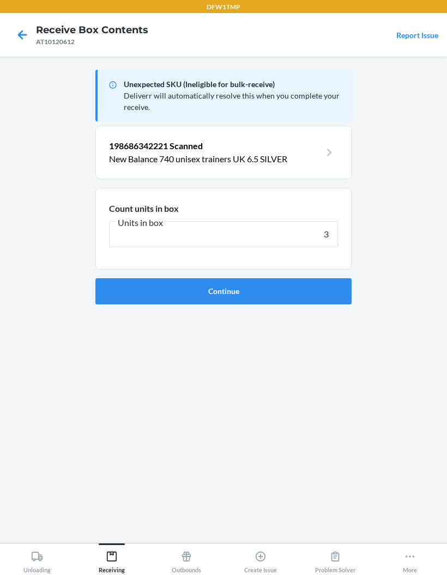
type input "3"
click at [317, 278] on button "Continue" at bounding box center [223, 291] width 256 height 26
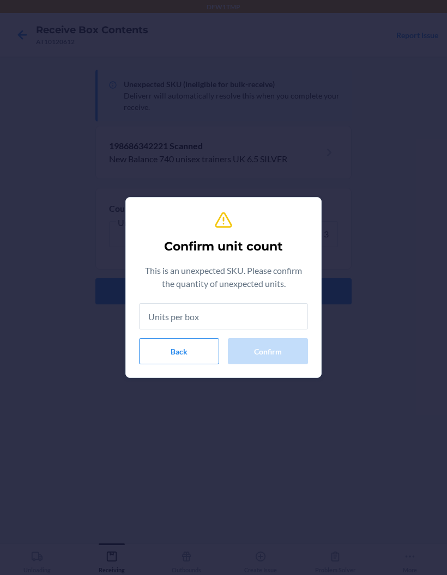
type input "3"
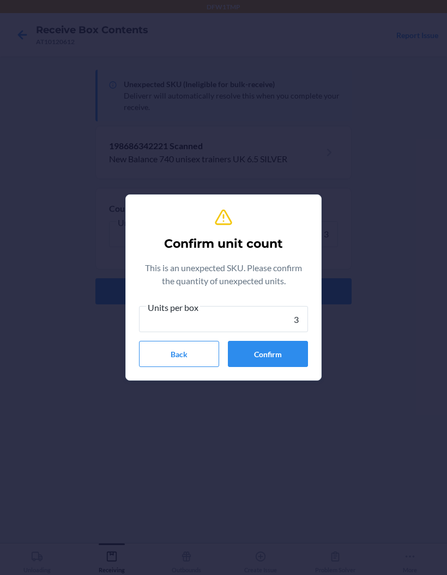
click at [292, 354] on button "Confirm" at bounding box center [268, 354] width 80 height 26
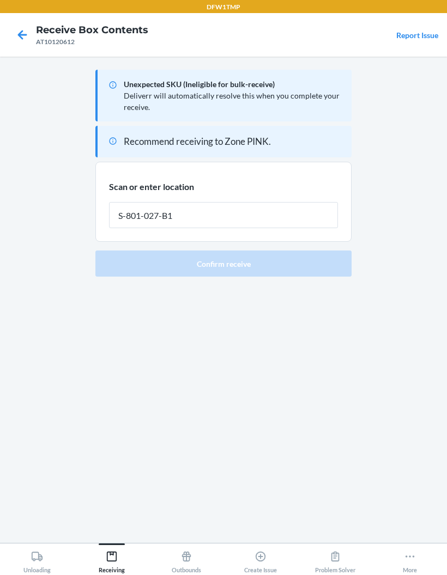
type input "S-801-027-B1"
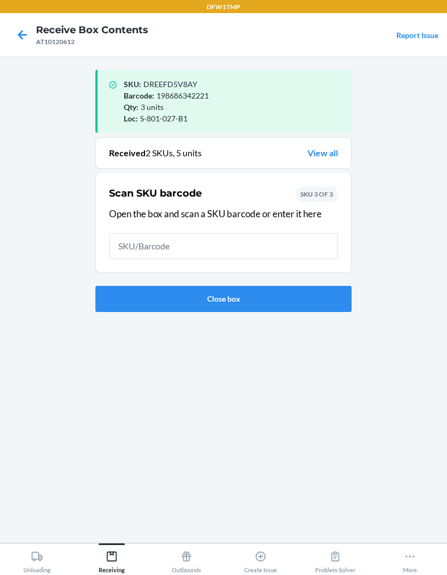
click at [129, 286] on button "Close box" at bounding box center [223, 299] width 256 height 26
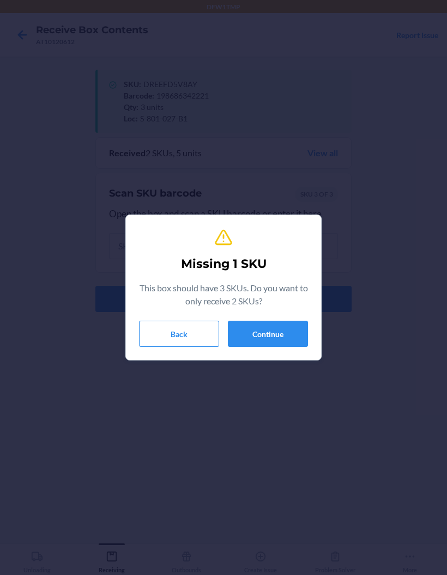
click at [261, 338] on button "Continue" at bounding box center [268, 334] width 80 height 26
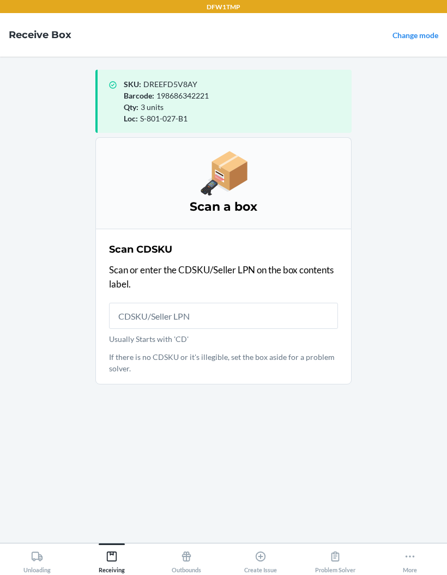
click at [138, 303] on input "Usually Starts with 'CD'" at bounding box center [223, 316] width 229 height 26
click at [140, 263] on p "Scan or enter the CDSKU/Seller LPN on the box contents label." at bounding box center [223, 277] width 229 height 28
click at [134, 303] on input "Usually Starts with 'CD'" at bounding box center [223, 316] width 229 height 26
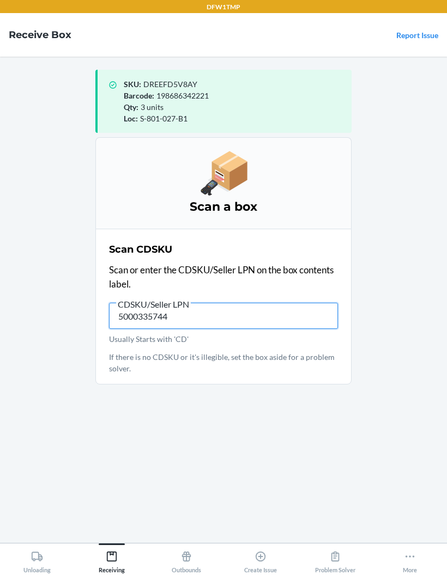
type input "50003357449"
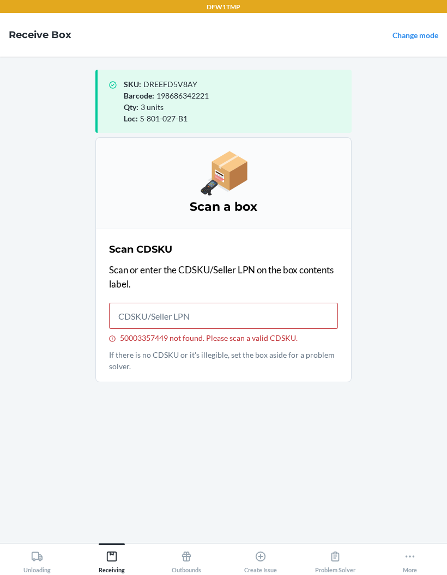
click at [413, 34] on link "Change mode" at bounding box center [415, 35] width 46 height 9
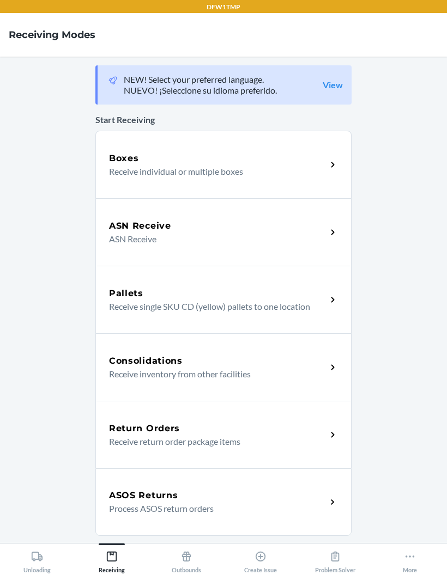
click at [126, 229] on h5 "ASN Receive" at bounding box center [140, 226] width 62 height 13
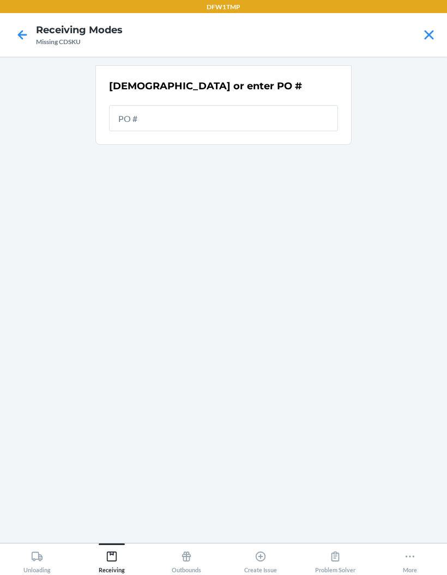
click at [133, 113] on input "text" at bounding box center [223, 118] width 229 height 26
click at [133, 123] on input "text" at bounding box center [223, 118] width 229 height 26
click at [150, 105] on input "text" at bounding box center [223, 118] width 229 height 26
click at [129, 125] on input "text" at bounding box center [223, 118] width 229 height 26
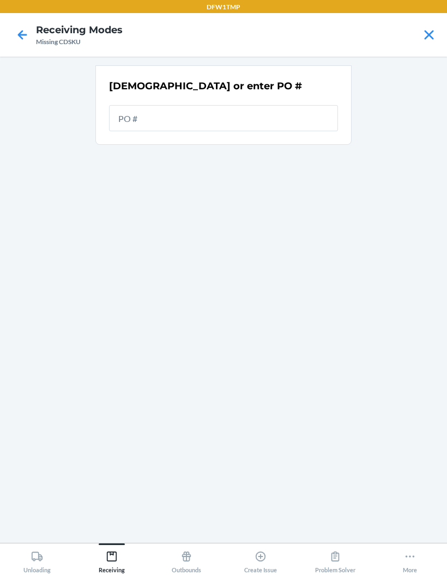
click at [129, 123] on input "text" at bounding box center [223, 118] width 229 height 26
click at [153, 94] on div "[DEMOGRAPHIC_DATA] or enter PO #" at bounding box center [223, 105] width 229 height 59
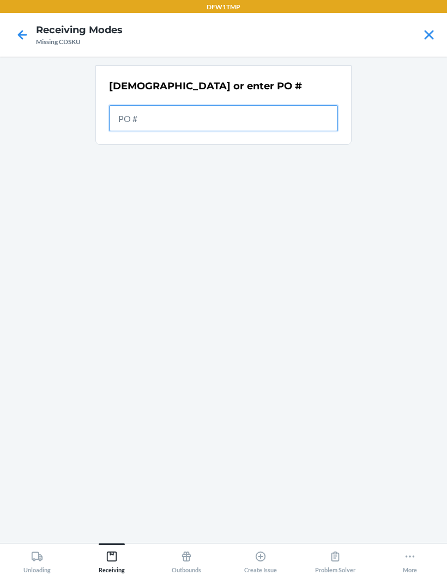
click at [130, 117] on input "text" at bounding box center [223, 118] width 229 height 26
type input "50003357479"
type input "9941182"
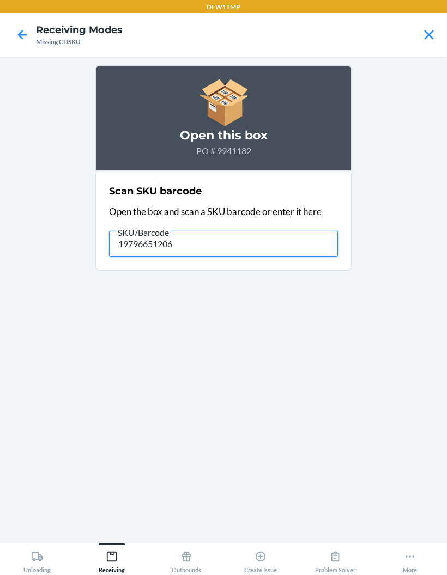
type input "197966512064"
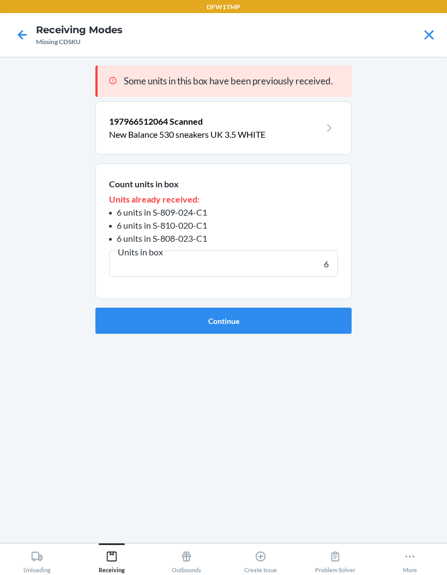
type input "6"
click at [337, 330] on button "Continue" at bounding box center [223, 321] width 256 height 26
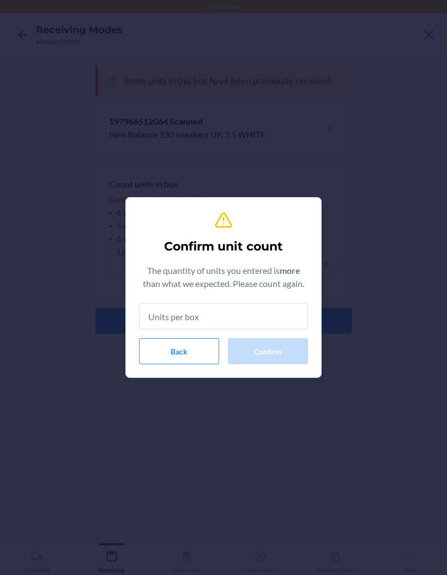
type input "6"
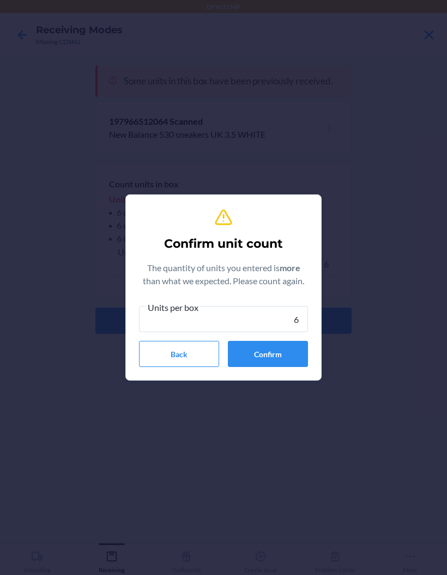
click at [304, 356] on button "Confirm" at bounding box center [268, 354] width 80 height 26
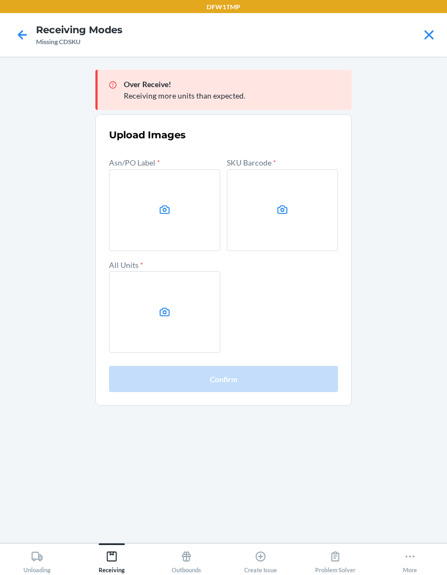
click at [200, 203] on label at bounding box center [164, 210] width 111 height 82
click at [0, 0] on input "file" at bounding box center [0, 0] width 0 height 0
click at [313, 211] on label at bounding box center [282, 210] width 111 height 82
click at [0, 0] on input "file" at bounding box center [0, 0] width 0 height 0
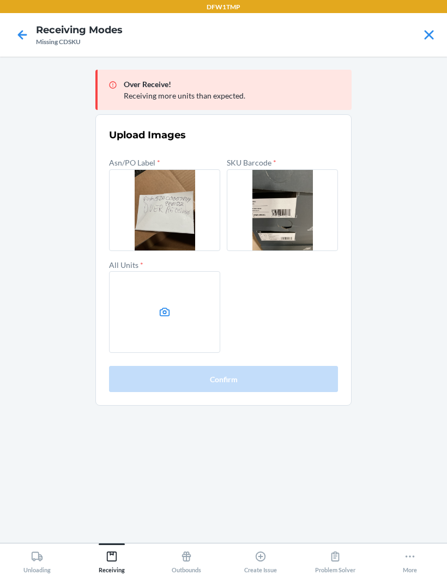
click at [182, 314] on label at bounding box center [164, 312] width 111 height 82
click at [0, 0] on input "file" at bounding box center [0, 0] width 0 height 0
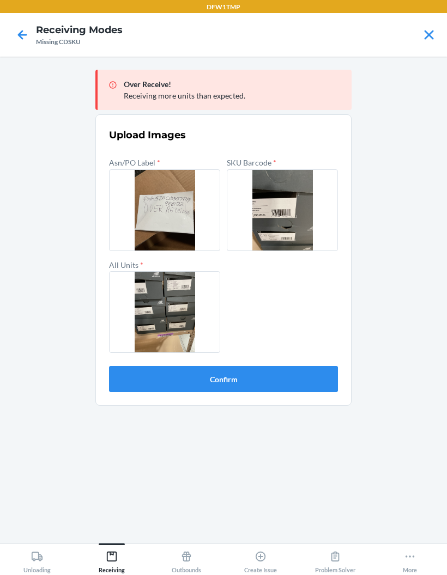
click at [310, 375] on button "Confirm" at bounding box center [223, 379] width 229 height 26
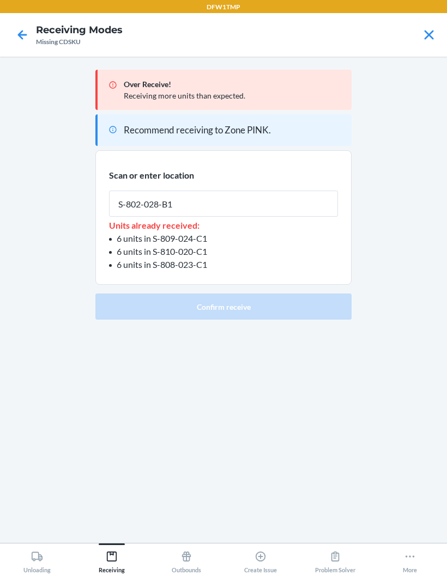
type input "S-802-028-B1"
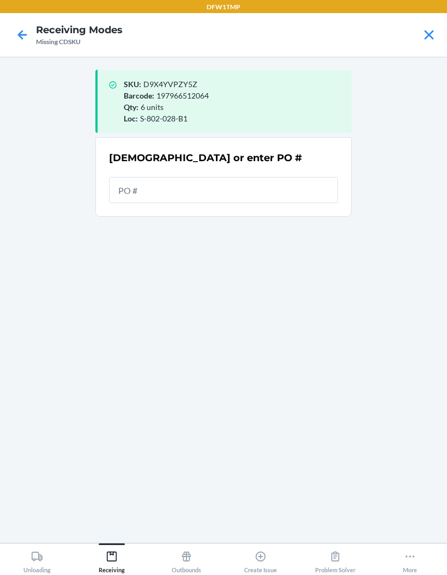
click at [299, 202] on input "text" at bounding box center [223, 190] width 229 height 26
click at [309, 168] on div "[DEMOGRAPHIC_DATA] or enter PO #" at bounding box center [223, 177] width 229 height 59
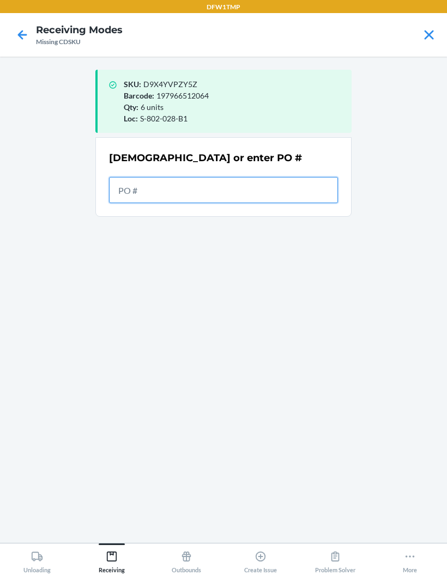
click at [299, 202] on input "text" at bounding box center [223, 190] width 229 height 26
type input "994182"
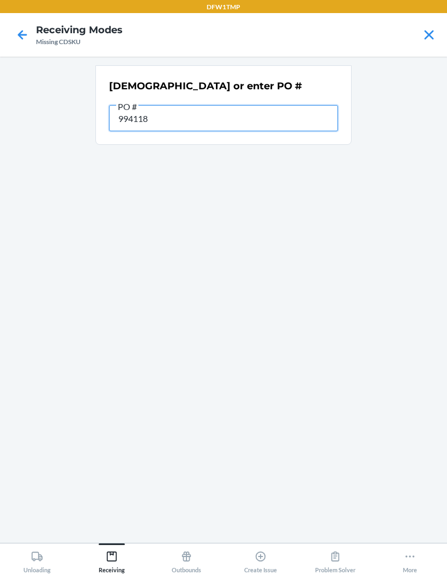
type input "9941182"
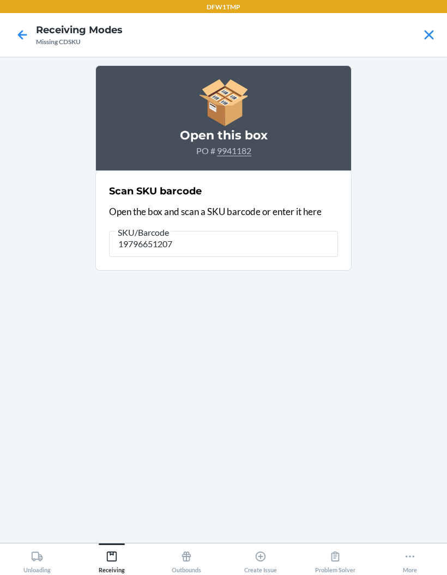
type input "197966512071"
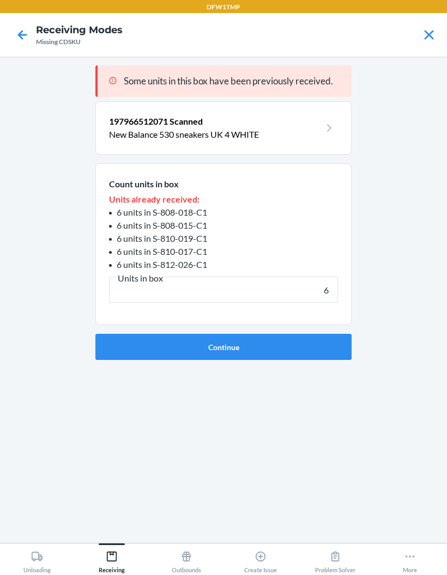
type input "6"
click at [319, 356] on button "Continue" at bounding box center [223, 347] width 256 height 26
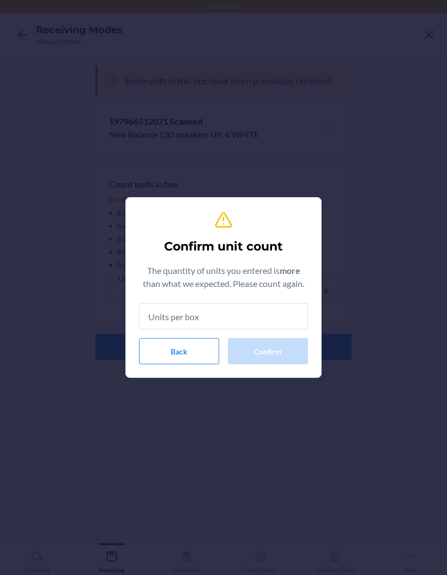
type input "6"
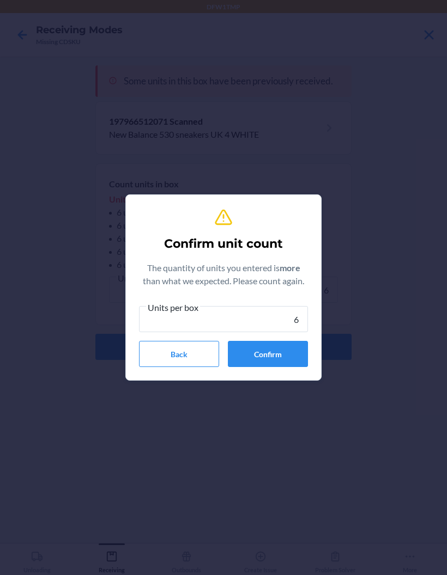
click at [289, 353] on button "Confirm" at bounding box center [268, 354] width 80 height 26
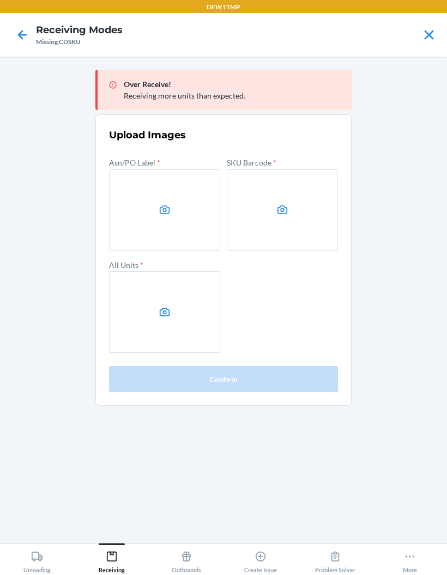
click at [192, 219] on label at bounding box center [164, 210] width 111 height 82
click at [0, 0] on input "file" at bounding box center [0, 0] width 0 height 0
click at [156, 210] on label at bounding box center [164, 210] width 111 height 82
click at [0, 0] on input "file" at bounding box center [0, 0] width 0 height 0
click at [298, 215] on label at bounding box center [282, 210] width 111 height 82
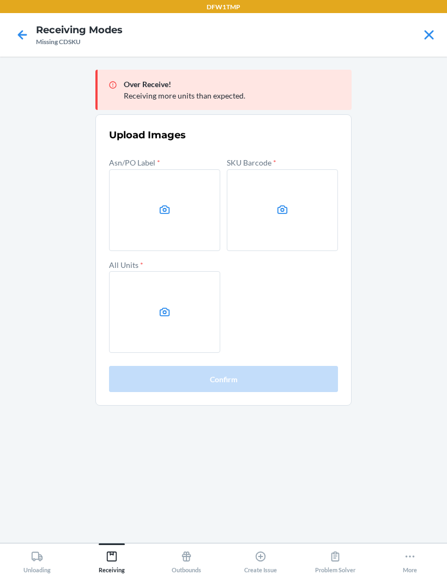
click at [0, 0] on input "file" at bounding box center [0, 0] width 0 height 0
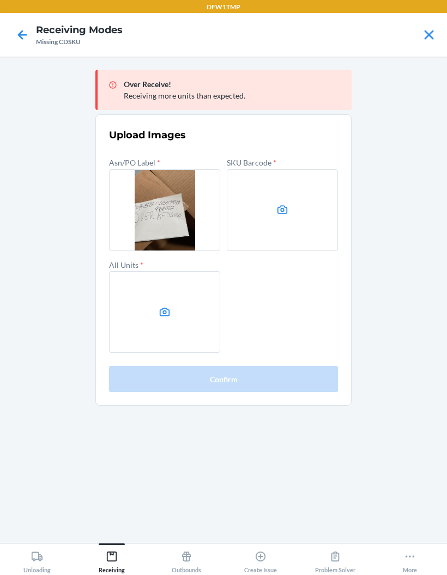
click at [263, 208] on label at bounding box center [282, 210] width 111 height 82
click at [0, 0] on input "file" at bounding box center [0, 0] width 0 height 0
click at [166, 316] on icon at bounding box center [165, 312] width 10 height 9
click at [0, 0] on input "file" at bounding box center [0, 0] width 0 height 0
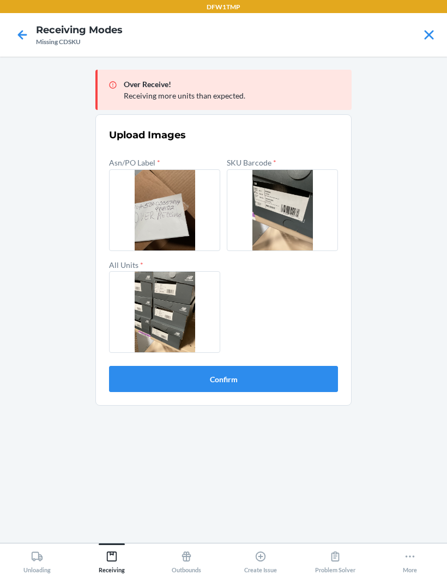
click at [135, 381] on button "Confirm" at bounding box center [223, 379] width 229 height 26
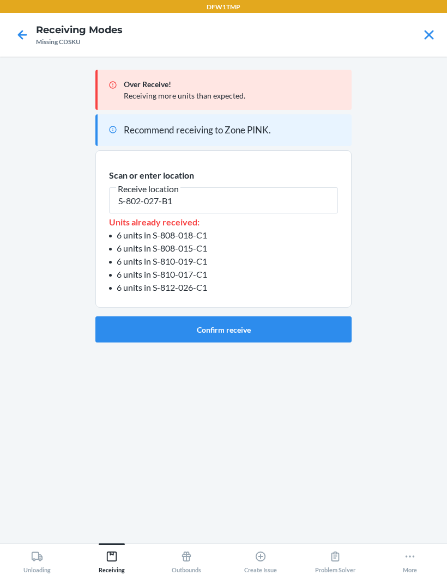
type input "S-802-027-B1"
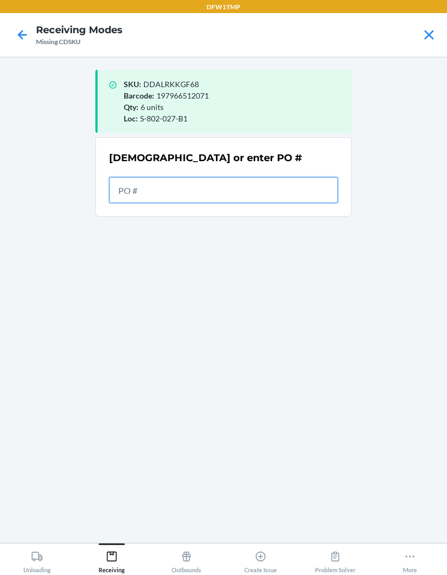
click at [227, 199] on input "text" at bounding box center [223, 190] width 229 height 26
click at [220, 185] on input "text" at bounding box center [223, 190] width 229 height 26
click at [220, 184] on input "text" at bounding box center [223, 190] width 229 height 26
click at [308, 180] on input "text" at bounding box center [223, 190] width 229 height 26
type input "9941182"
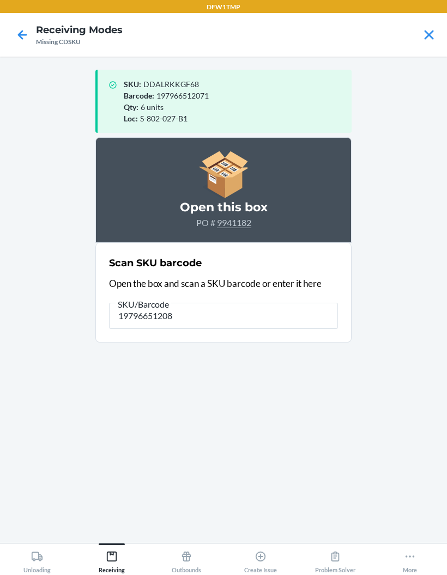
type input "197966512088"
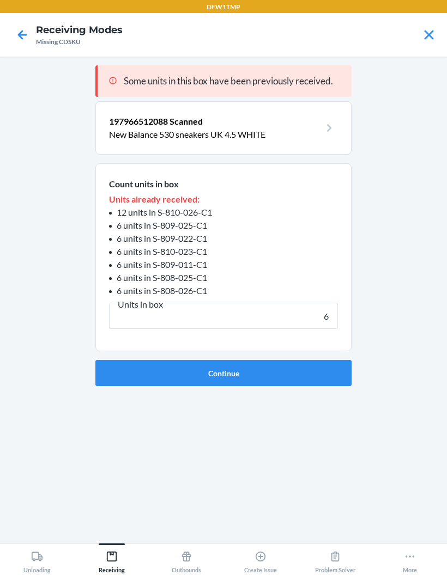
type input "6"
click at [223, 373] on button "Continue" at bounding box center [223, 373] width 256 height 26
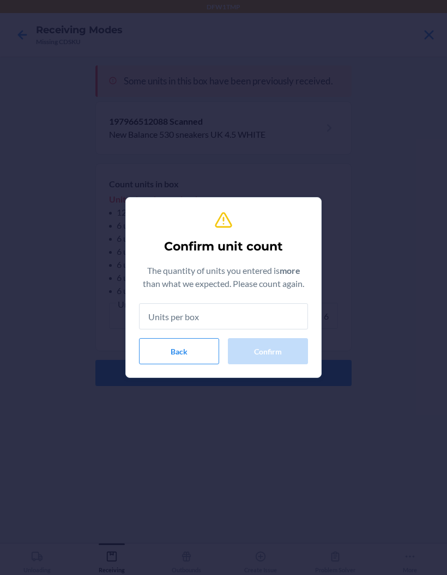
type input "6"
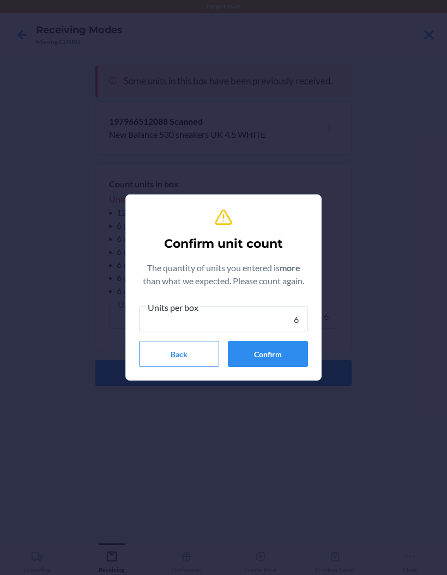
click at [283, 352] on button "Confirm" at bounding box center [268, 354] width 80 height 26
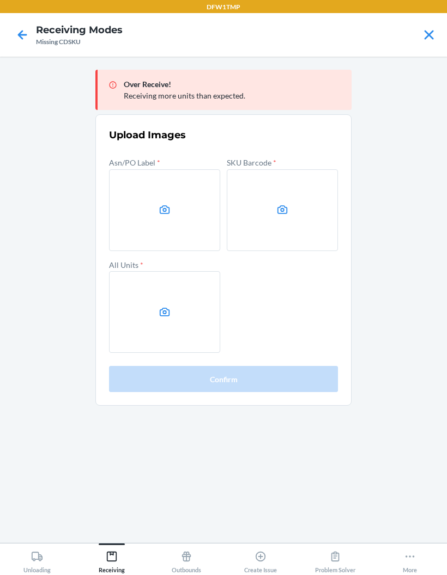
click at [177, 208] on label at bounding box center [164, 210] width 111 height 82
click at [0, 0] on input "file" at bounding box center [0, 0] width 0 height 0
click at [294, 205] on label at bounding box center [282, 210] width 111 height 82
click at [0, 0] on input "file" at bounding box center [0, 0] width 0 height 0
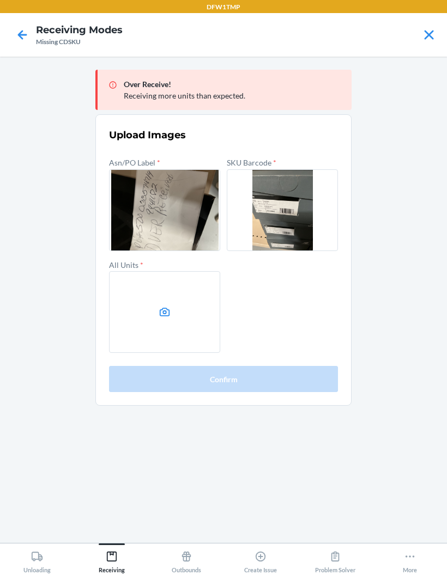
click at [165, 302] on label at bounding box center [164, 312] width 111 height 82
click at [0, 0] on input "file" at bounding box center [0, 0] width 0 height 0
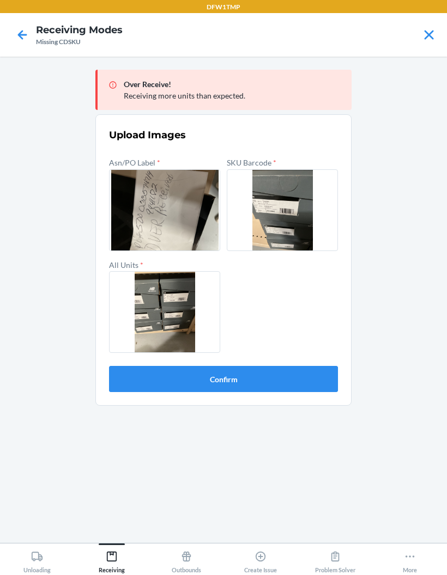
click at [313, 386] on button "Confirm" at bounding box center [223, 379] width 229 height 26
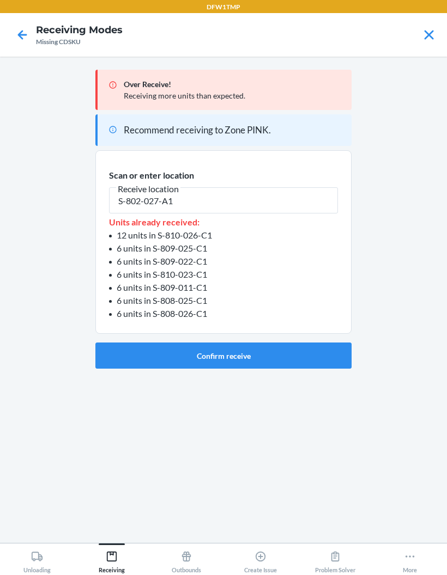
type input "S-802-027-A1"
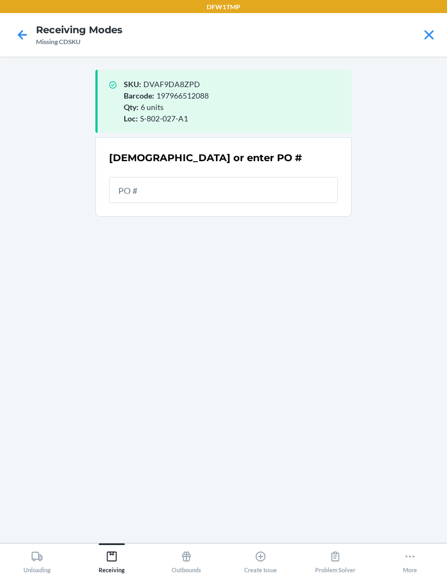
click at [290, 191] on input "text" at bounding box center [223, 190] width 229 height 26
click at [286, 197] on input "text" at bounding box center [223, 190] width 229 height 26
click at [270, 196] on input "text" at bounding box center [223, 190] width 229 height 26
click at [257, 196] on input "text" at bounding box center [223, 190] width 229 height 26
click at [254, 201] on input "text" at bounding box center [223, 190] width 229 height 26
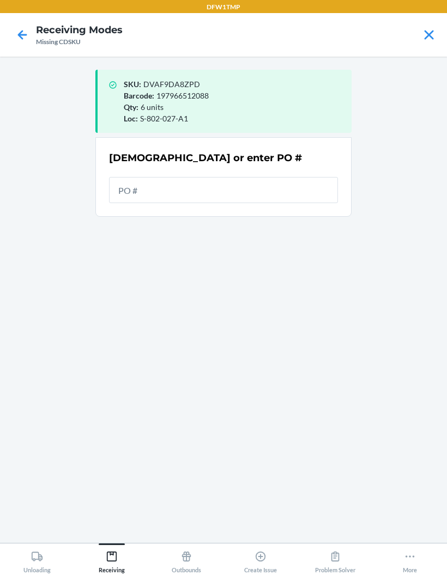
click at [189, 192] on input "text" at bounding box center [223, 190] width 229 height 26
click at [199, 196] on input "text" at bounding box center [223, 190] width 229 height 26
click at [247, 196] on input "text" at bounding box center [223, 190] width 229 height 26
click at [245, 203] on input "text" at bounding box center [223, 190] width 229 height 26
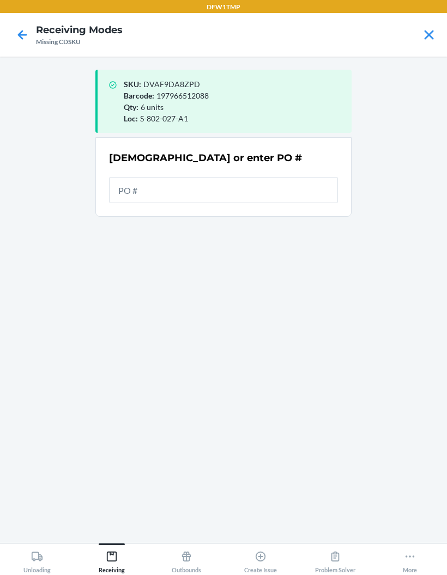
click at [227, 193] on input "text" at bounding box center [223, 190] width 229 height 26
click at [257, 166] on div "[DEMOGRAPHIC_DATA] or enter PO #" at bounding box center [223, 177] width 229 height 59
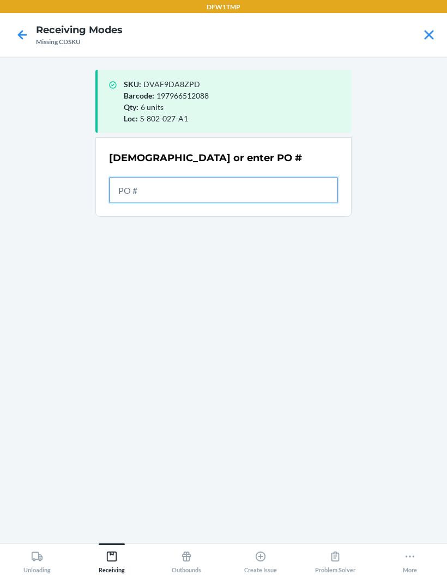
click at [227, 197] on input "text" at bounding box center [223, 190] width 229 height 26
type input "9941182"
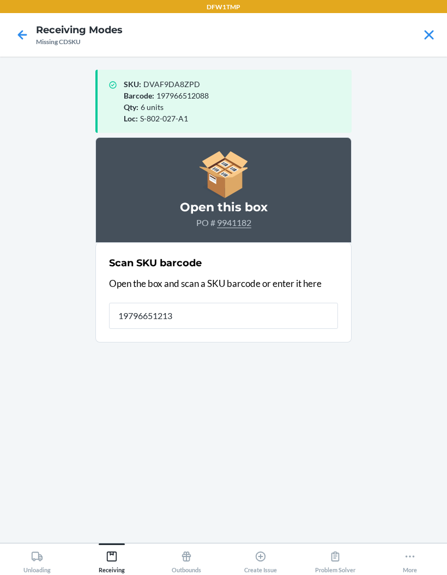
type input "197966512132"
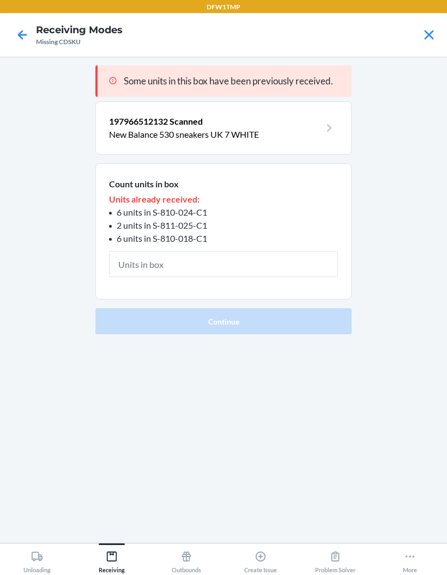
type input "6"
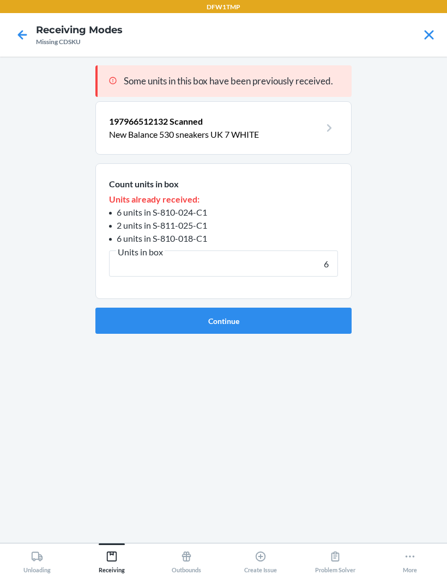
click at [223, 320] on button "Continue" at bounding box center [223, 321] width 256 height 26
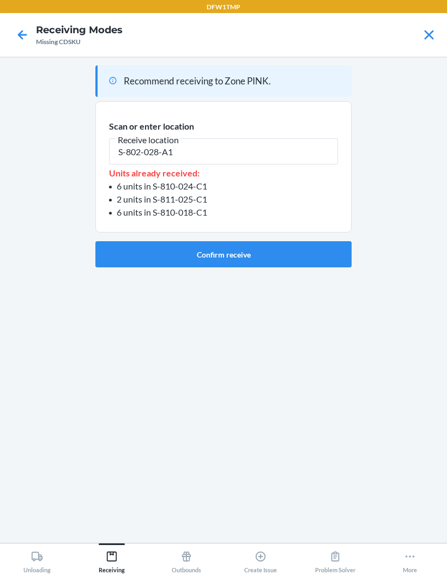
type input "S-802-028-A1"
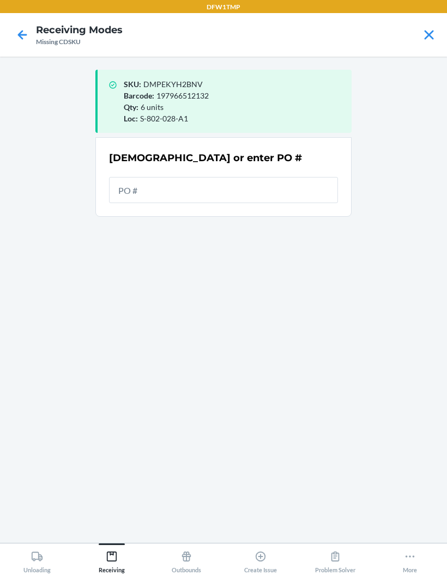
click at [299, 173] on div "[DEMOGRAPHIC_DATA] or enter PO #" at bounding box center [223, 177] width 229 height 59
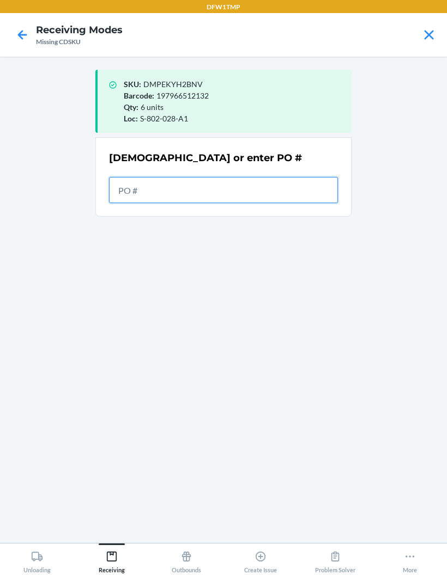
click at [300, 198] on input "text" at bounding box center [223, 190] width 229 height 26
type input "9941182"
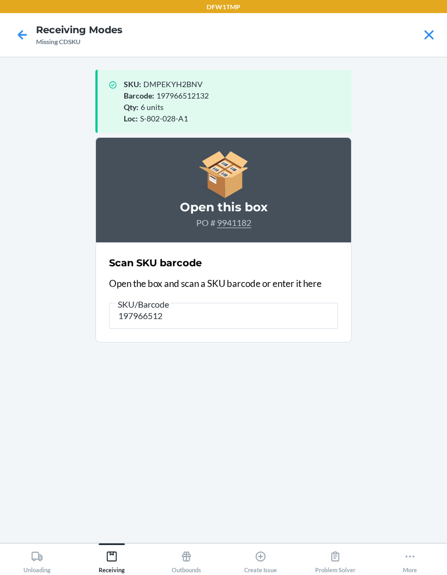
type input "1979665120"
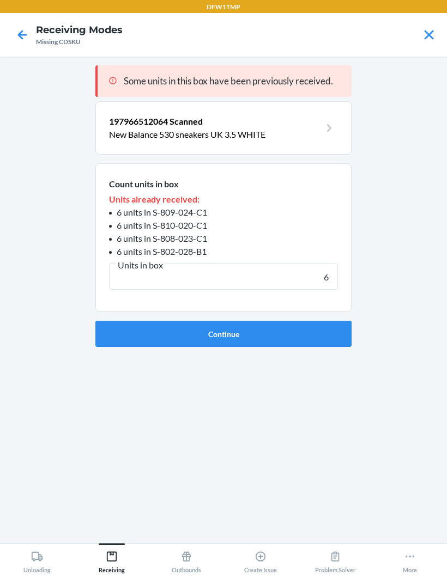
type input "6"
click at [296, 330] on button "Continue" at bounding box center [223, 334] width 256 height 26
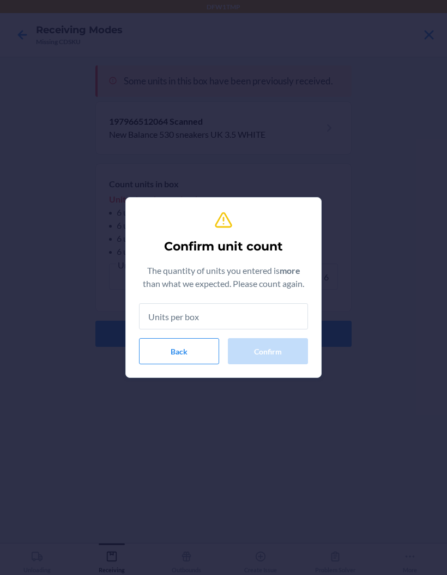
type input "6"
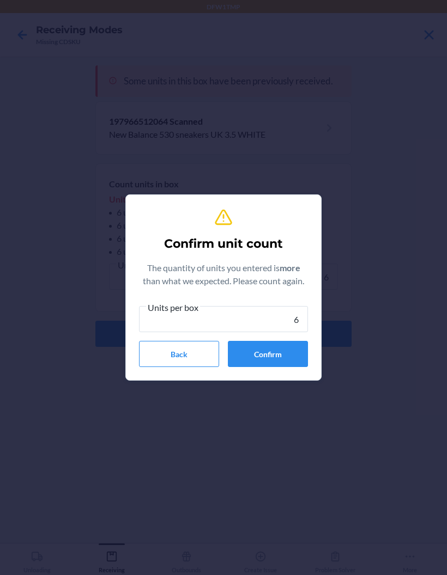
click at [286, 351] on button "Confirm" at bounding box center [268, 354] width 80 height 26
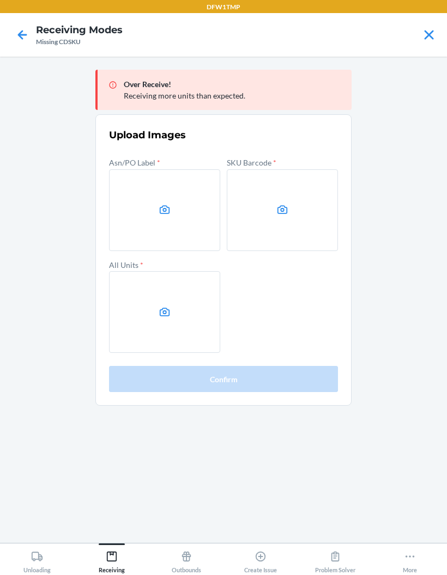
click at [165, 205] on icon at bounding box center [165, 210] width 13 height 13
click at [0, 0] on input "file" at bounding box center [0, 0] width 0 height 0
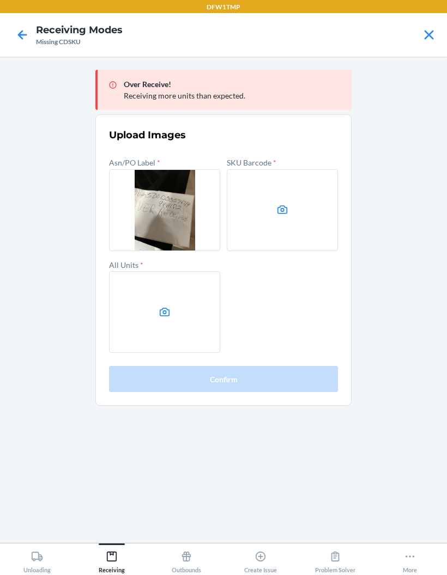
click at [281, 188] on label at bounding box center [282, 210] width 111 height 82
click at [0, 0] on input "file" at bounding box center [0, 0] width 0 height 0
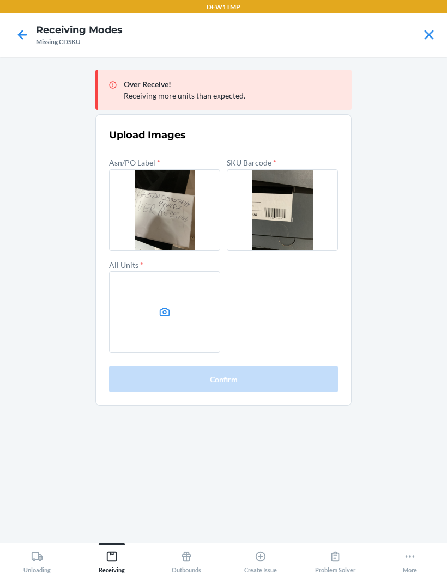
click at [152, 315] on label at bounding box center [164, 312] width 111 height 82
click at [0, 0] on input "file" at bounding box center [0, 0] width 0 height 0
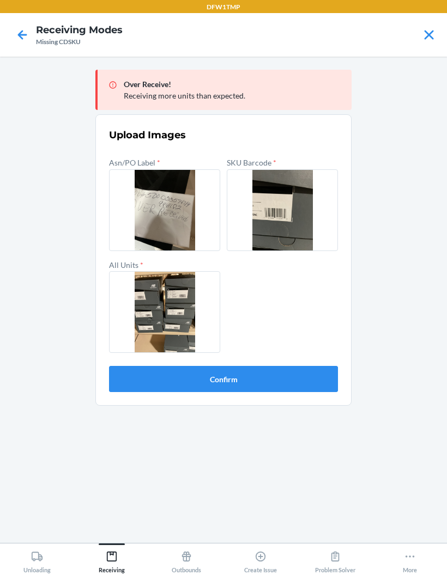
click at [297, 383] on button "Confirm" at bounding box center [223, 379] width 229 height 26
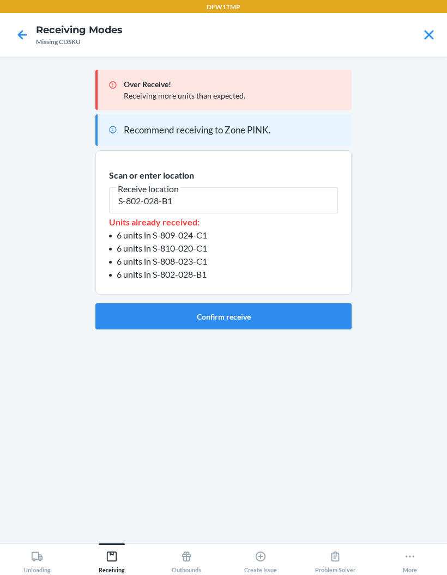
type input "S-802-028-B1"
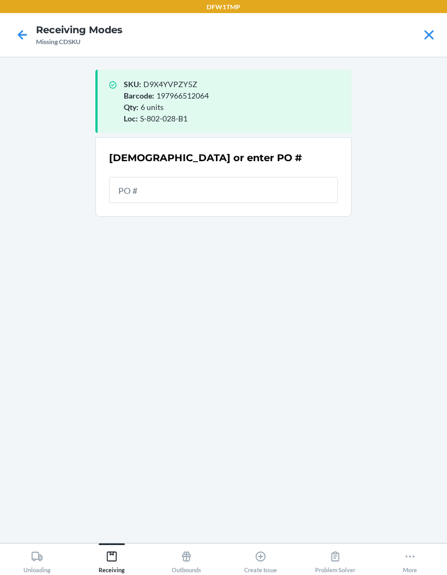
click at [293, 188] on input "text" at bounding box center [223, 190] width 229 height 26
click at [294, 188] on input "text" at bounding box center [223, 190] width 229 height 26
click at [293, 203] on input "text" at bounding box center [223, 190] width 229 height 26
click at [304, 171] on div "[DEMOGRAPHIC_DATA] or enter PO #" at bounding box center [223, 177] width 229 height 59
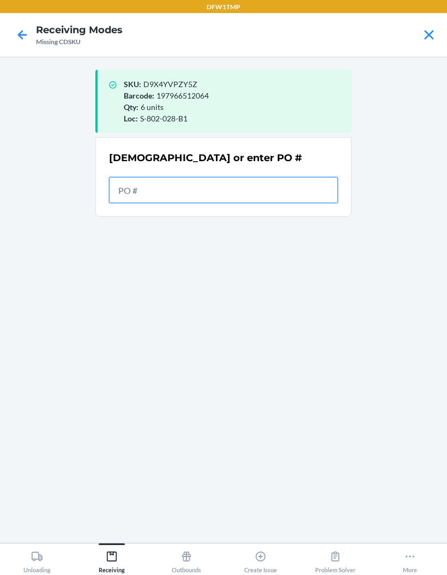
click at [296, 193] on input "text" at bounding box center [223, 190] width 229 height 26
type input "9941182"
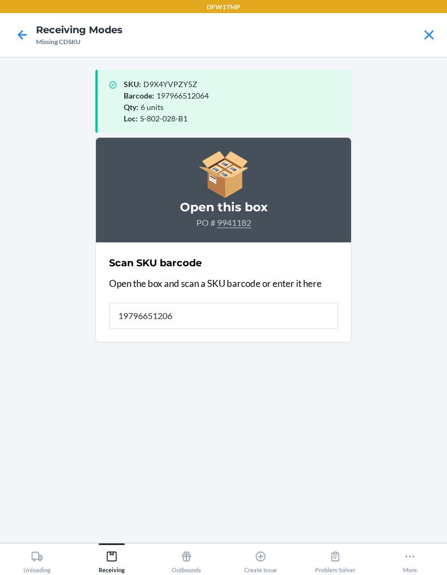
type input "197966512064"
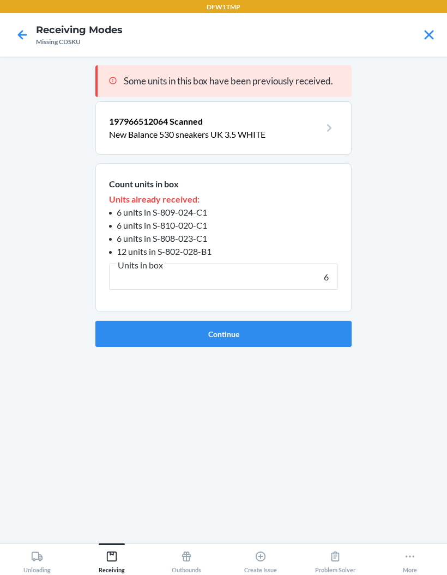
type input "6"
click at [335, 343] on button "Continue" at bounding box center [223, 334] width 256 height 26
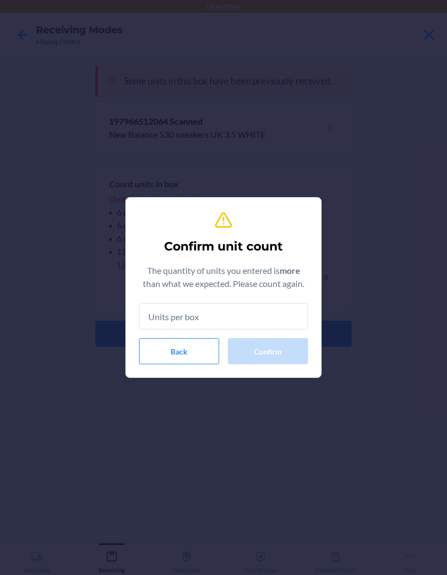
type input "6"
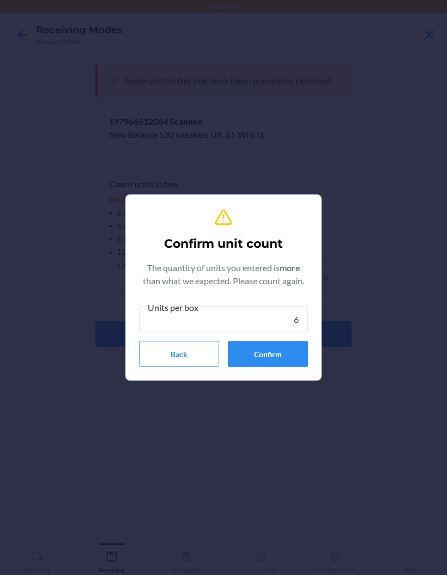
click at [288, 357] on button "Confirm" at bounding box center [268, 354] width 80 height 26
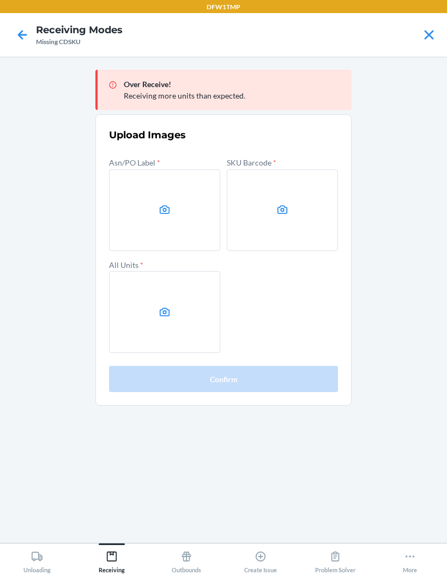
click at [190, 212] on label at bounding box center [164, 210] width 111 height 82
click at [0, 0] on input "file" at bounding box center [0, 0] width 0 height 0
click at [299, 211] on label at bounding box center [282, 210] width 111 height 82
click at [0, 0] on input "file" at bounding box center [0, 0] width 0 height 0
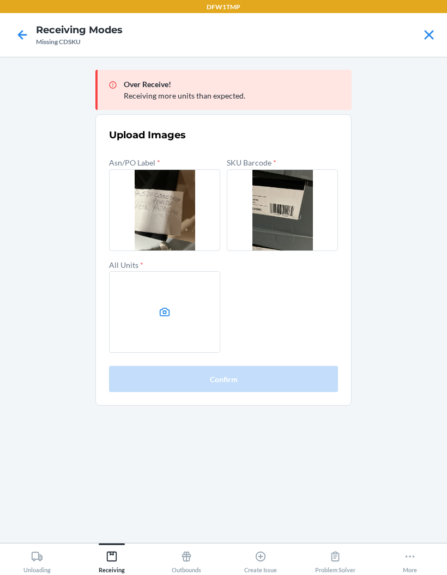
click at [167, 299] on label at bounding box center [164, 312] width 111 height 82
click at [0, 0] on input "file" at bounding box center [0, 0] width 0 height 0
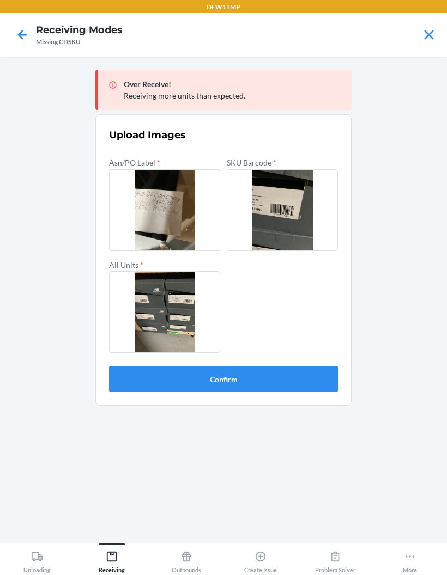
click at [132, 386] on button "Confirm" at bounding box center [223, 379] width 229 height 26
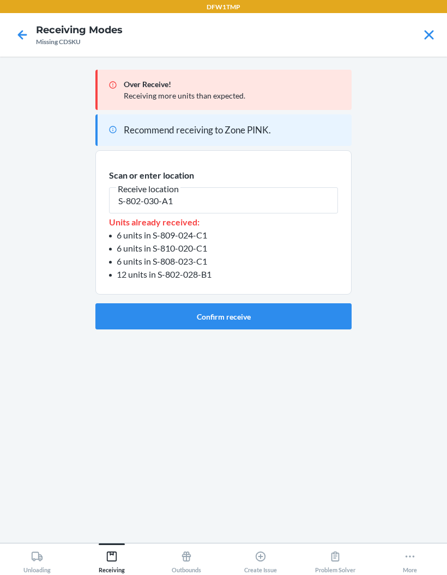
type input "S-802-030-A1"
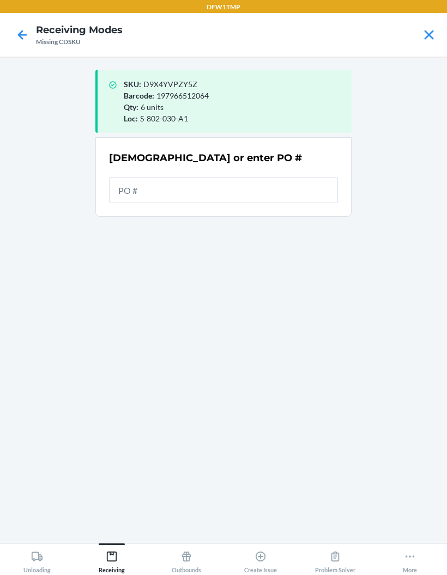
click at [286, 183] on input "text" at bounding box center [223, 190] width 229 height 26
click at [288, 195] on input "text" at bounding box center [223, 190] width 229 height 26
click at [256, 198] on input "text" at bounding box center [223, 190] width 229 height 26
click at [253, 189] on input "text" at bounding box center [223, 190] width 229 height 26
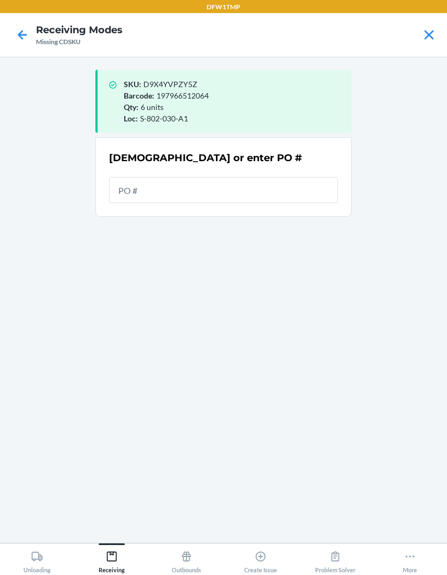
click at [263, 198] on input "text" at bounding box center [223, 190] width 229 height 26
click at [273, 171] on div "[DEMOGRAPHIC_DATA] or enter PO #" at bounding box center [223, 177] width 229 height 59
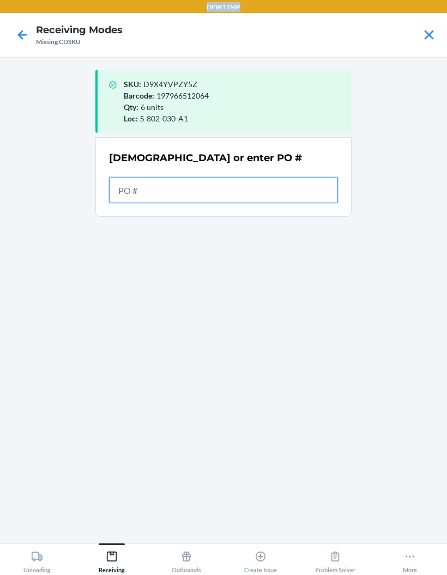
click at [286, 199] on input "text" at bounding box center [223, 190] width 229 height 26
type input "9941182"
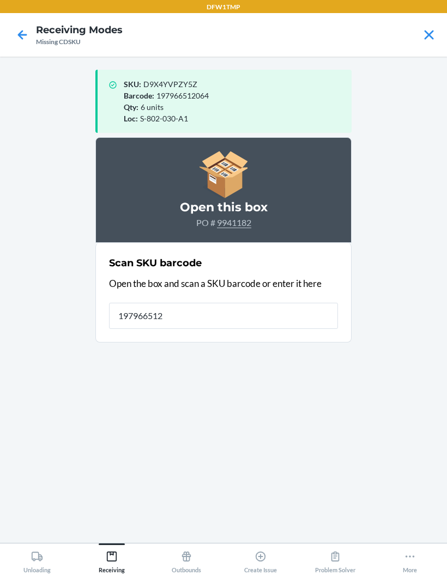
type input "1979665120"
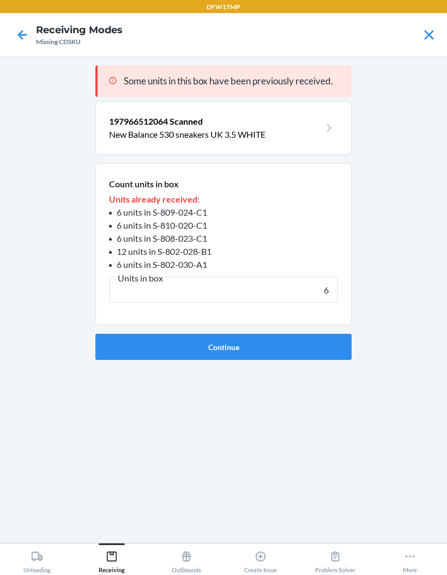
type input "6"
click at [314, 350] on button "Continue" at bounding box center [223, 347] width 256 height 26
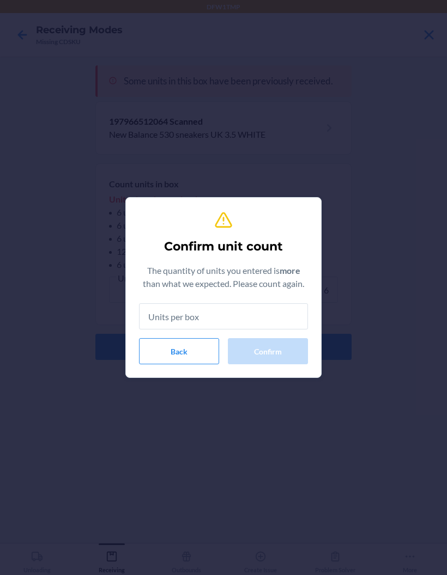
type input "6"
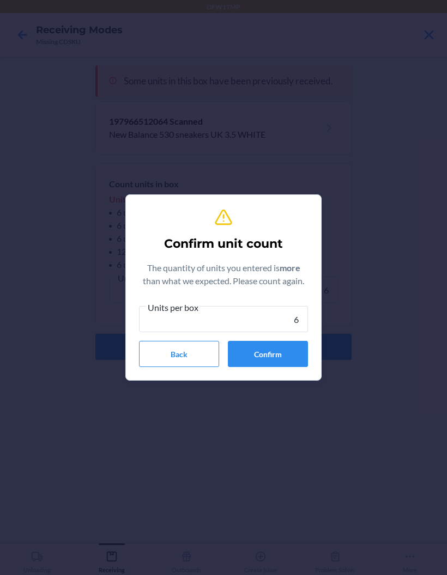
click at [305, 351] on button "Confirm" at bounding box center [268, 354] width 80 height 26
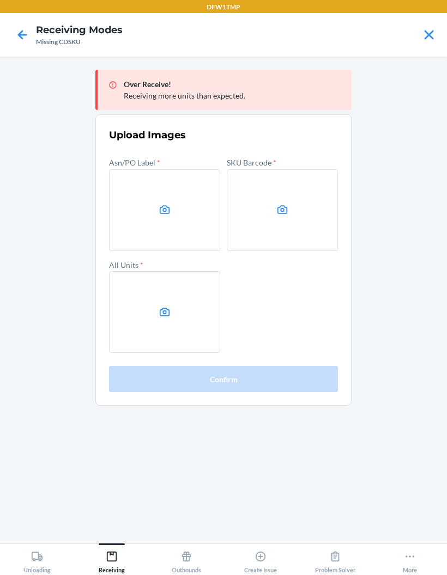
click at [196, 215] on label at bounding box center [164, 210] width 111 height 82
click at [0, 0] on input "file" at bounding box center [0, 0] width 0 height 0
click at [284, 207] on icon at bounding box center [282, 210] width 13 height 13
click at [0, 0] on input "file" at bounding box center [0, 0] width 0 height 0
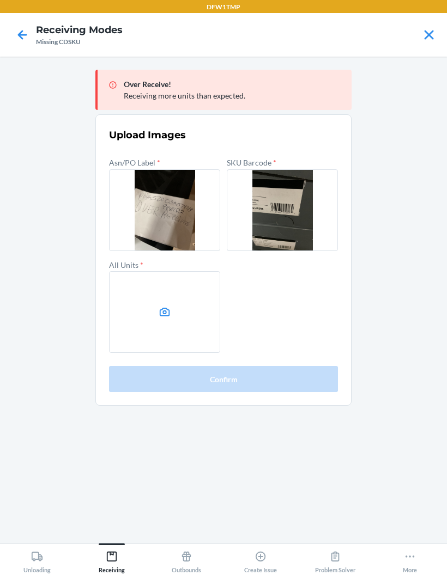
click at [167, 319] on label at bounding box center [164, 312] width 111 height 82
click at [0, 0] on input "file" at bounding box center [0, 0] width 0 height 0
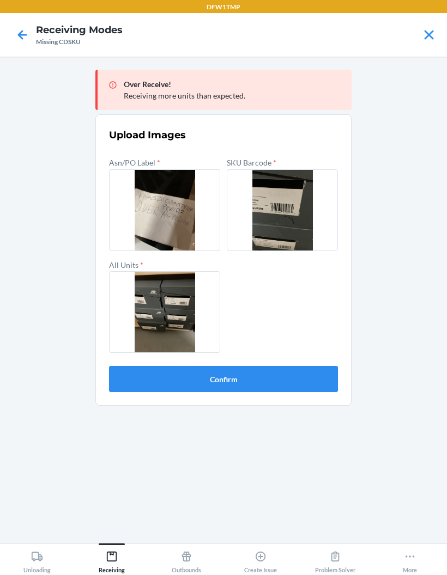
click at [322, 375] on button "Confirm" at bounding box center [223, 379] width 229 height 26
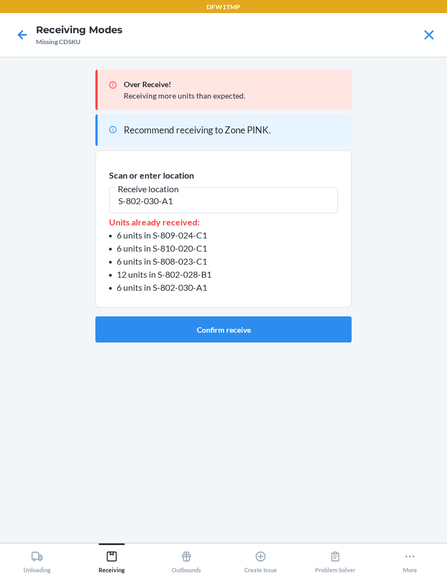
type input "S-802-030-A1"
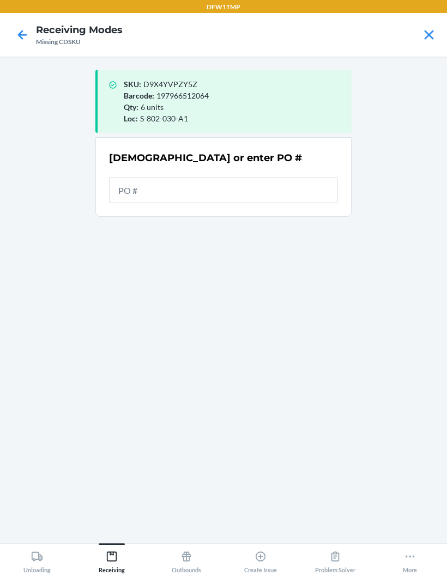
click at [261, 158] on div "[DEMOGRAPHIC_DATA] or enter PO #" at bounding box center [223, 158] width 229 height 14
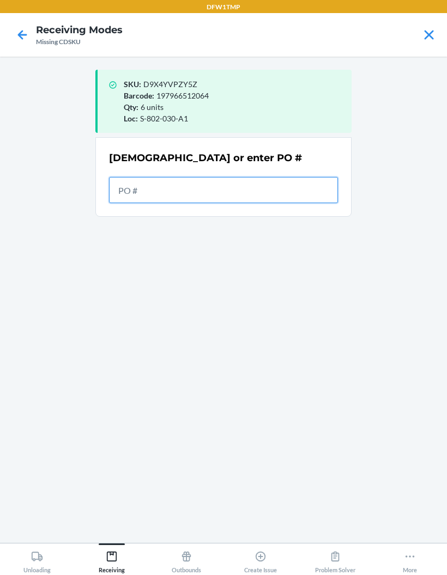
click at [245, 183] on input "text" at bounding box center [223, 190] width 229 height 26
type input "9941182"
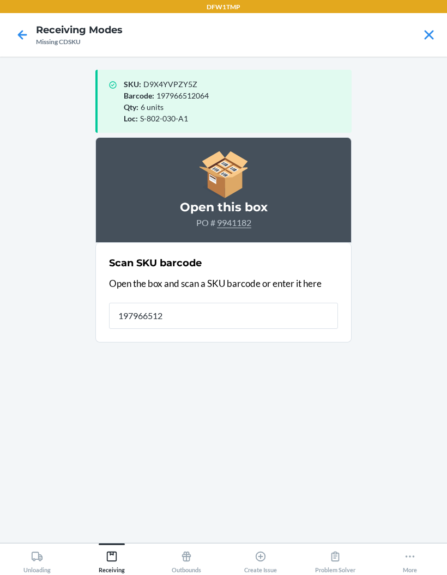
type input "1979665120"
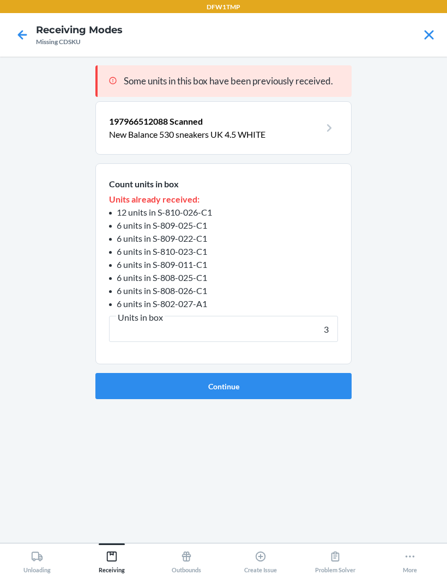
type input "3"
click at [223, 386] on button "Continue" at bounding box center [223, 386] width 256 height 26
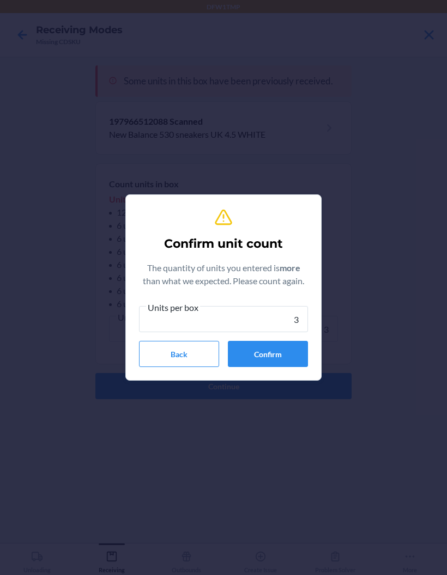
type input "3"
click at [292, 348] on button "Confirm" at bounding box center [268, 354] width 80 height 26
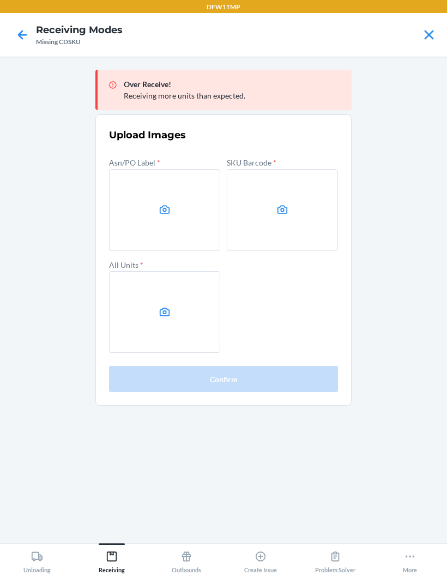
click at [151, 213] on label at bounding box center [164, 210] width 111 height 82
click at [0, 0] on input "file" at bounding box center [0, 0] width 0 height 0
click at [275, 215] on label at bounding box center [282, 210] width 111 height 82
click at [0, 0] on input "file" at bounding box center [0, 0] width 0 height 0
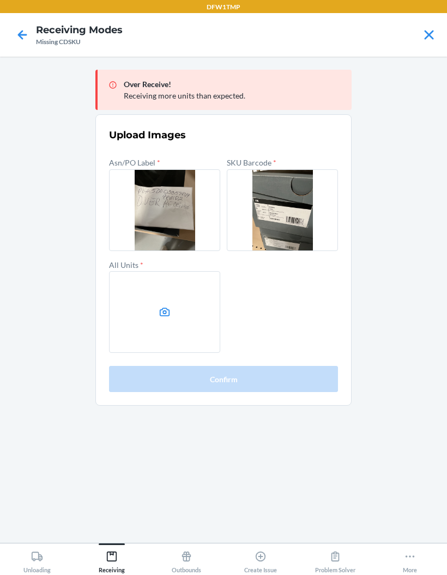
click at [157, 313] on label at bounding box center [164, 312] width 111 height 82
click at [0, 0] on input "file" at bounding box center [0, 0] width 0 height 0
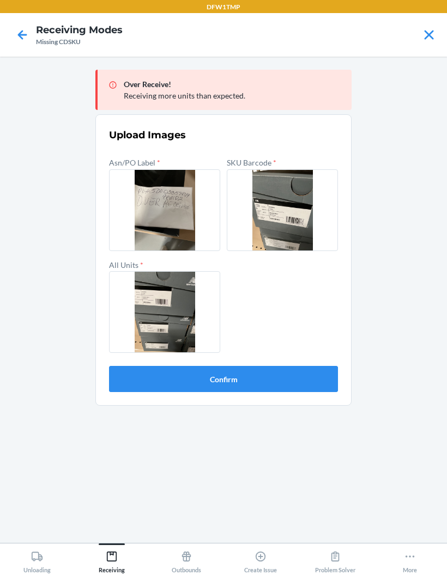
click at [317, 378] on button "Confirm" at bounding box center [223, 379] width 229 height 26
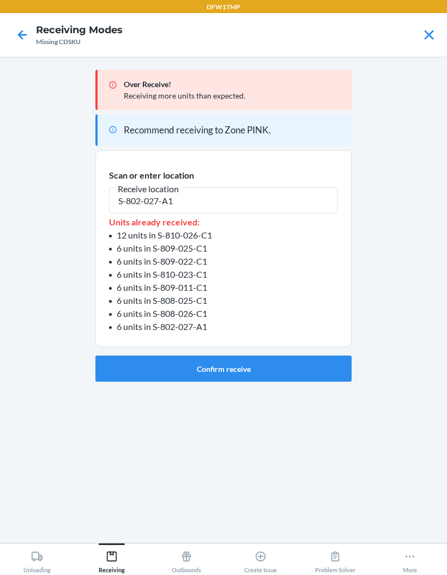
type input "S-802-027-A1"
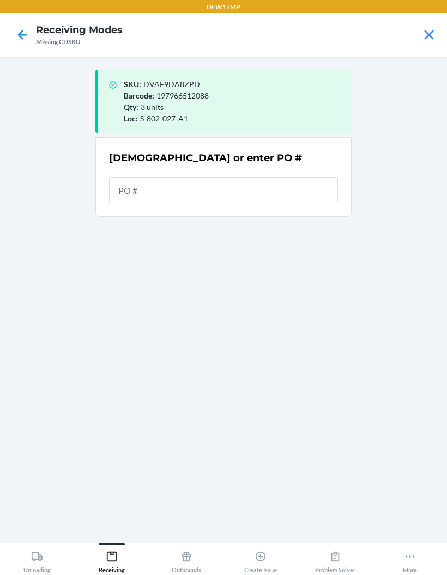
click at [351, 351] on div "SKU : DVAF9DA8ZPD Barcode : 197966512088 Qty : 3 units Loc : S-802-027-A1 Scan …" at bounding box center [223, 299] width 256 height 469
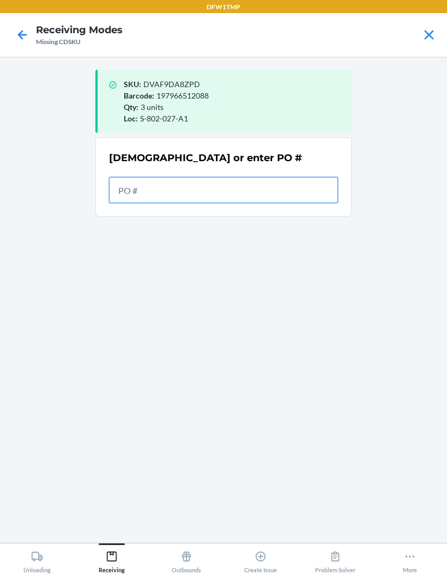
click at [316, 183] on input "text" at bounding box center [223, 190] width 229 height 26
type input "9941182"
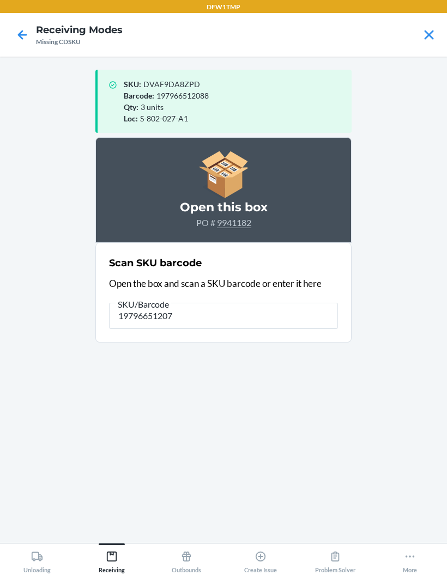
type input "197966512071"
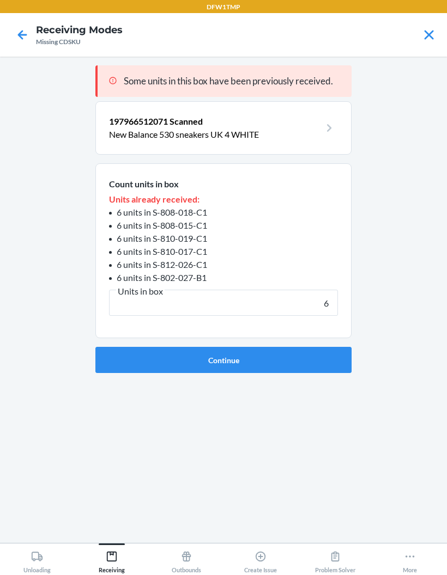
type input "6"
click at [223, 360] on button "Continue" at bounding box center [223, 360] width 256 height 26
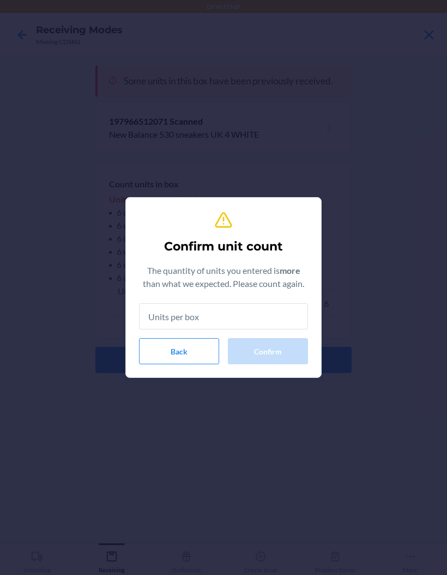
type input "6"
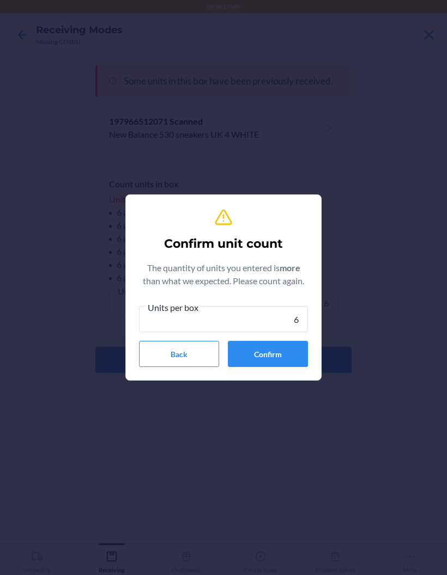
click at [290, 356] on button "Confirm" at bounding box center [268, 354] width 80 height 26
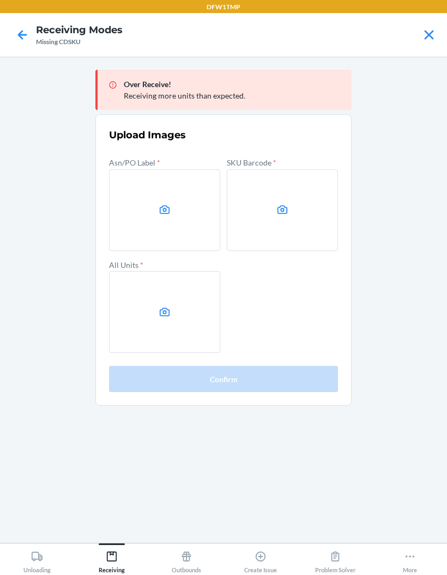
click at [177, 219] on label at bounding box center [164, 210] width 111 height 82
click at [0, 0] on input "file" at bounding box center [0, 0] width 0 height 0
click at [310, 211] on label at bounding box center [282, 210] width 111 height 82
click at [0, 0] on input "file" at bounding box center [0, 0] width 0 height 0
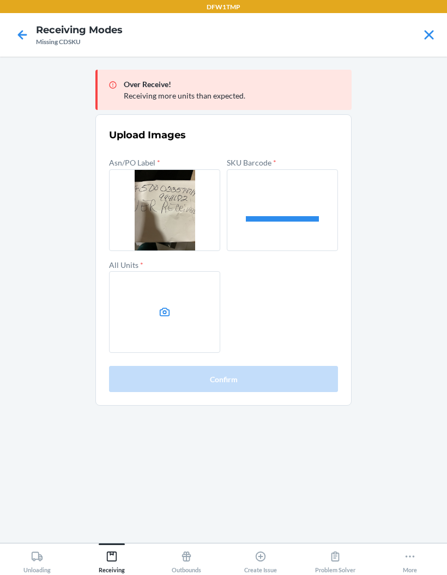
click at [183, 306] on label at bounding box center [164, 312] width 111 height 82
click at [0, 0] on input "file" at bounding box center [0, 0] width 0 height 0
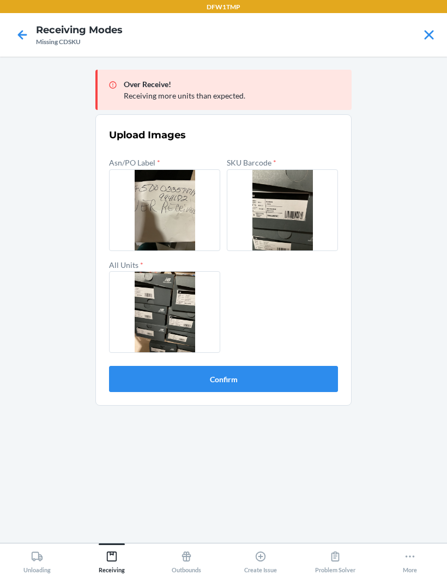
click at [310, 377] on button "Confirm" at bounding box center [223, 379] width 229 height 26
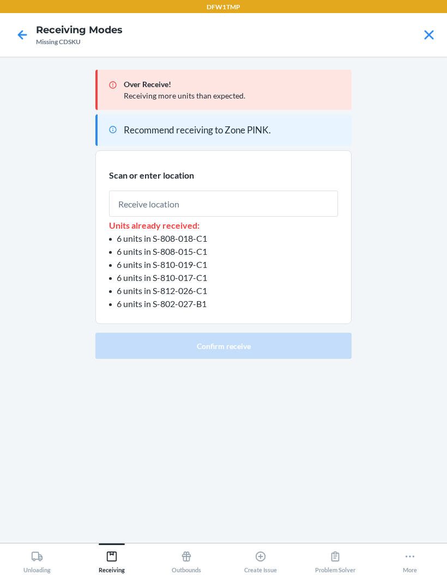
click at [272, 211] on input "text" at bounding box center [223, 204] width 229 height 26
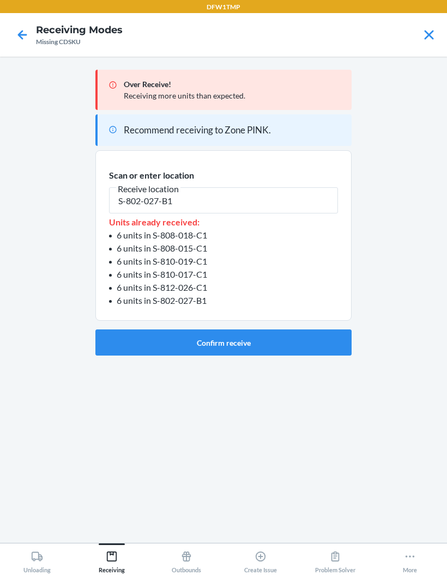
type input "S-802-027-B1"
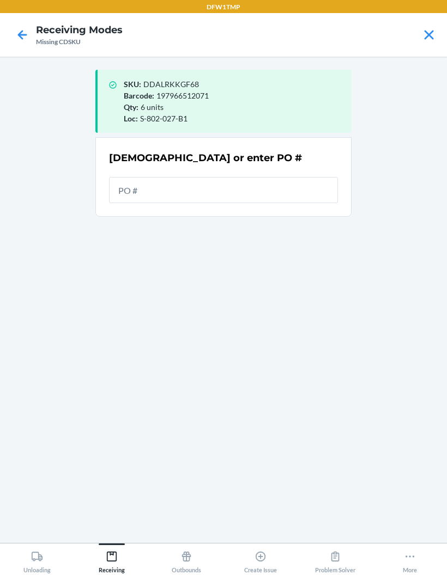
click at [272, 192] on input "text" at bounding box center [223, 190] width 229 height 26
click at [304, 193] on input "text" at bounding box center [223, 190] width 229 height 26
click at [304, 169] on div "[DEMOGRAPHIC_DATA] or enter PO #" at bounding box center [223, 177] width 229 height 59
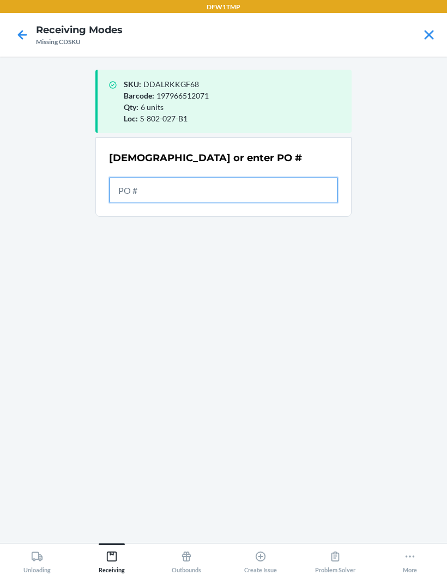
click at [291, 201] on input "text" at bounding box center [223, 190] width 229 height 26
type input "9941182"
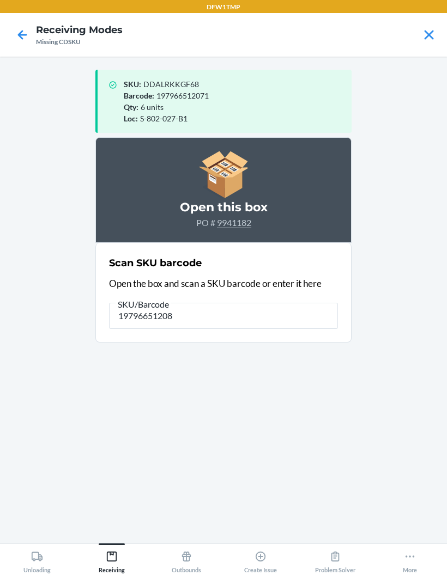
type input "197966512088"
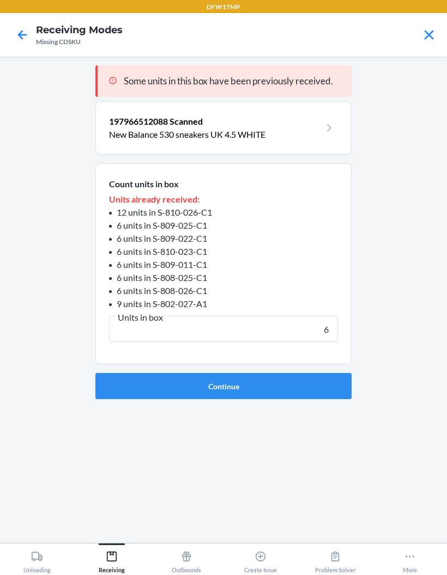
type input "6"
click at [223, 386] on button "Continue" at bounding box center [223, 386] width 256 height 26
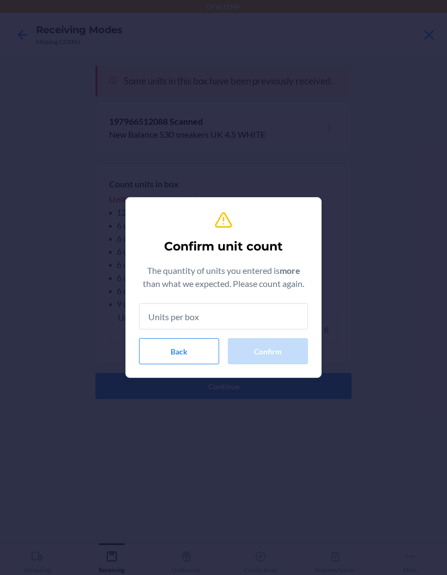
type input "6"
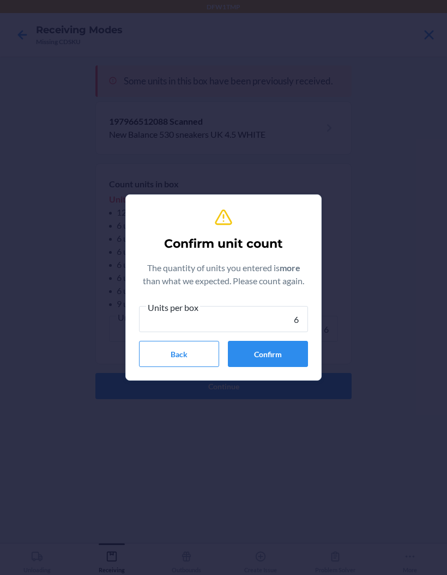
click at [284, 350] on button "Confirm" at bounding box center [268, 354] width 80 height 26
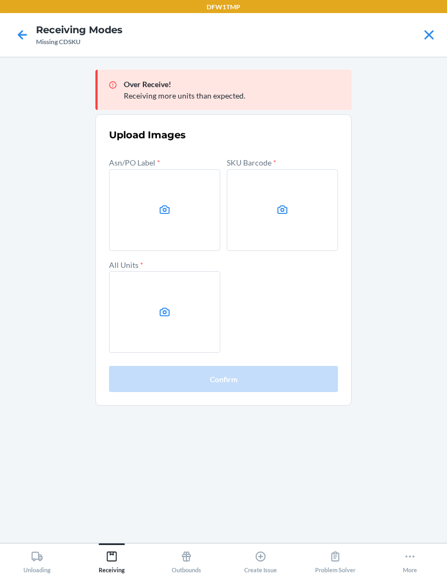
click at [159, 218] on label at bounding box center [164, 210] width 111 height 82
click at [0, 0] on input "file" at bounding box center [0, 0] width 0 height 0
click at [146, 208] on label at bounding box center [164, 210] width 111 height 82
click at [0, 0] on input "file" at bounding box center [0, 0] width 0 height 0
click at [295, 213] on label at bounding box center [282, 210] width 111 height 82
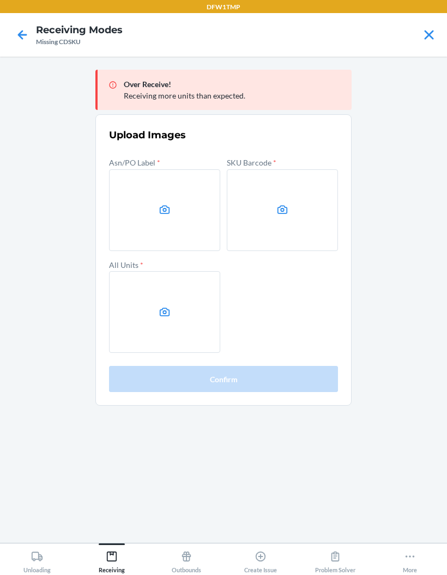
click at [0, 0] on input "file" at bounding box center [0, 0] width 0 height 0
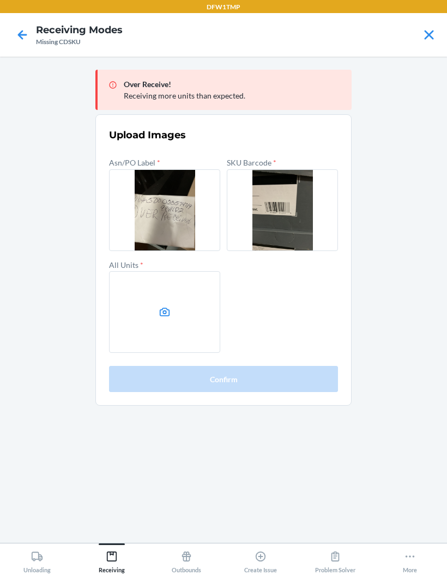
click at [163, 315] on icon at bounding box center [165, 312] width 13 height 13
click at [0, 0] on input "file" at bounding box center [0, 0] width 0 height 0
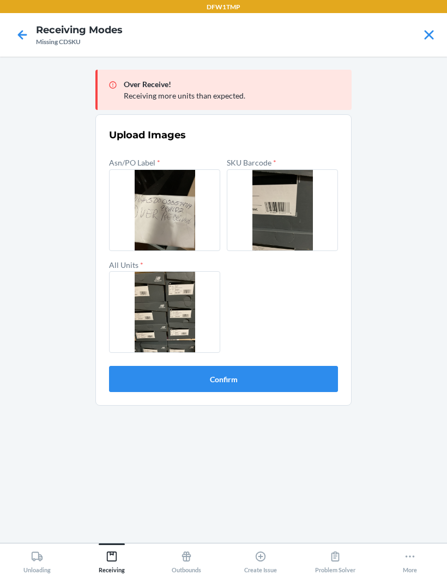
click at [311, 379] on button "Confirm" at bounding box center [223, 379] width 229 height 26
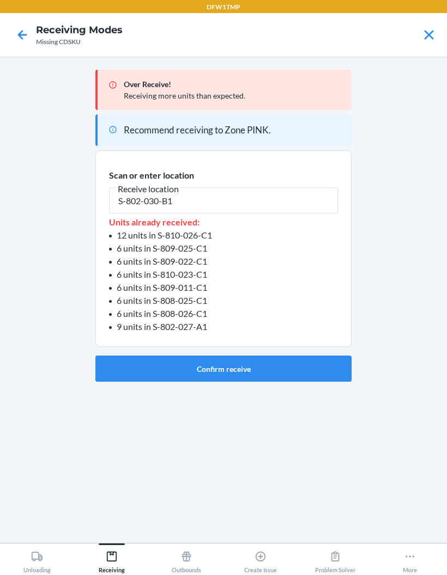
type input "S-802-030-B1"
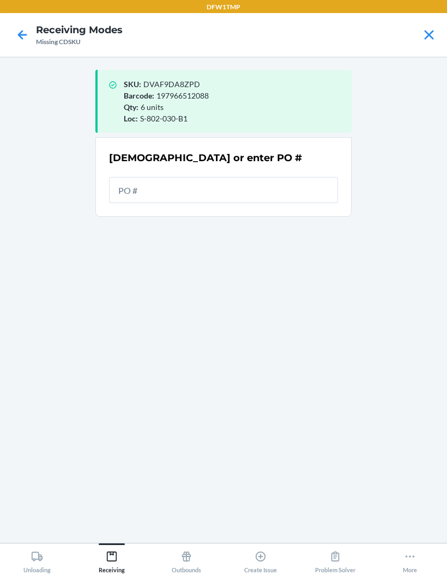
click at [275, 187] on input "text" at bounding box center [223, 190] width 229 height 26
click at [290, 168] on div "[DEMOGRAPHIC_DATA] or enter PO #" at bounding box center [223, 177] width 229 height 59
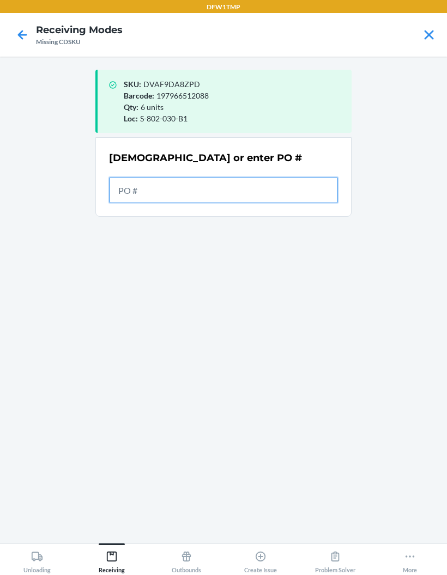
click at [286, 192] on input "text" at bounding box center [223, 190] width 229 height 26
click at [284, 202] on input "text" at bounding box center [223, 190] width 229 height 26
type input "9941182"
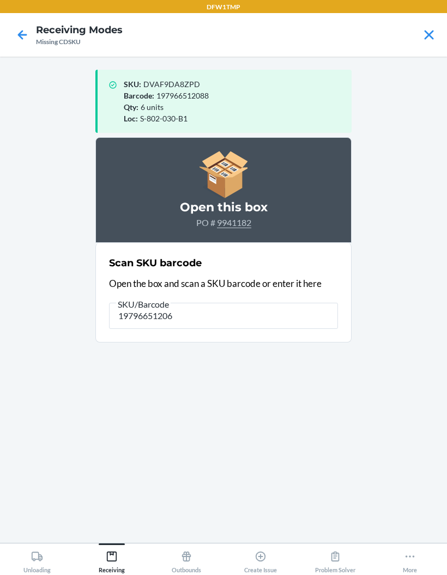
type input "197966512064"
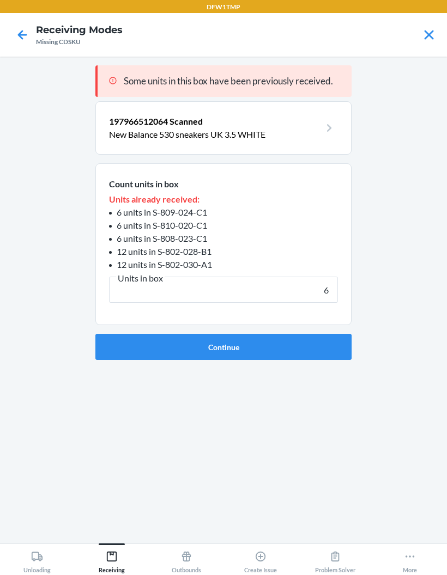
type input "6"
click at [294, 347] on button "Continue" at bounding box center [223, 347] width 256 height 26
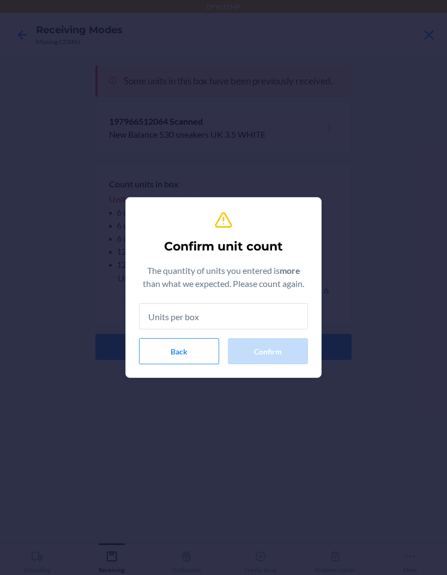
type input "6"
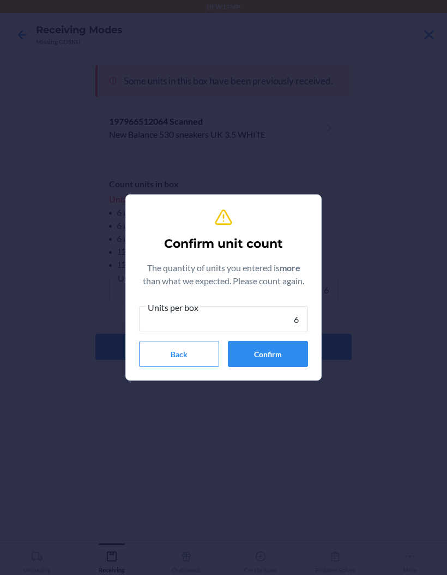
click at [296, 350] on button "Confirm" at bounding box center [268, 354] width 80 height 26
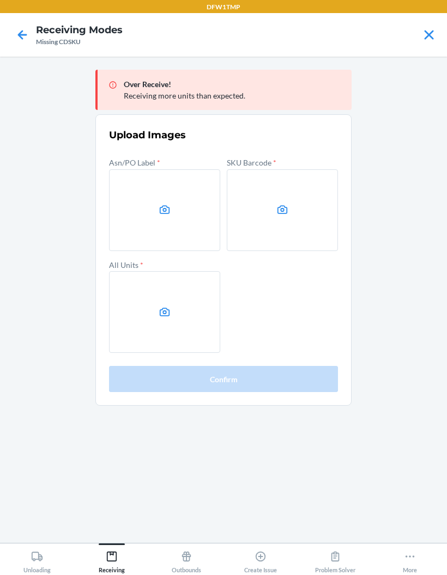
click at [179, 197] on label at bounding box center [164, 210] width 111 height 82
click at [0, 0] on input "file" at bounding box center [0, 0] width 0 height 0
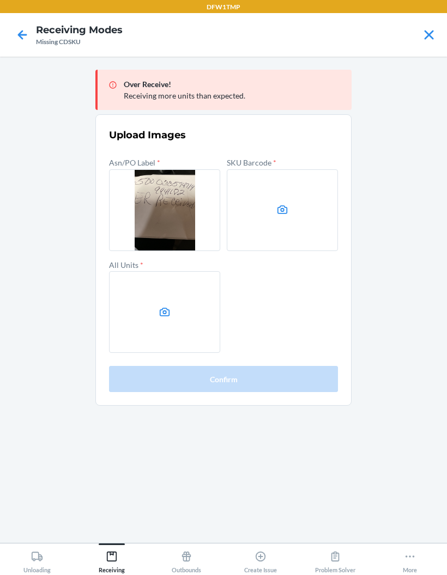
click at [286, 216] on icon at bounding box center [282, 210] width 13 height 13
click at [0, 0] on input "file" at bounding box center [0, 0] width 0 height 0
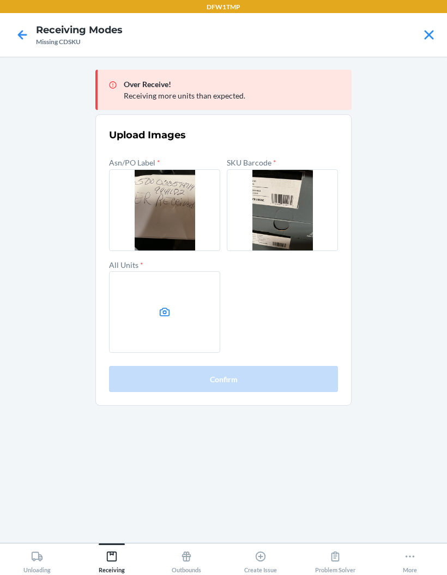
click at [163, 316] on icon at bounding box center [165, 312] width 10 height 9
click at [0, 0] on input "file" at bounding box center [0, 0] width 0 height 0
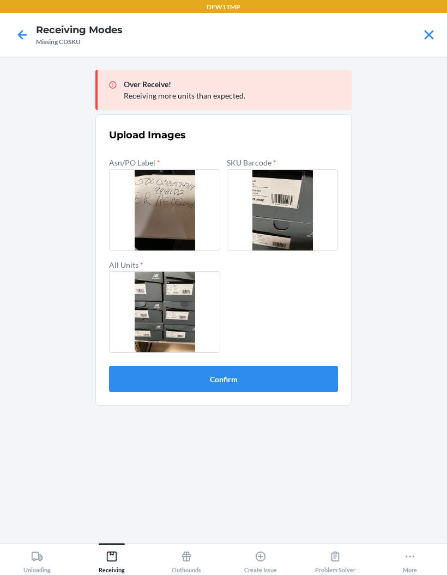
click at [306, 381] on button "Confirm" at bounding box center [223, 379] width 229 height 26
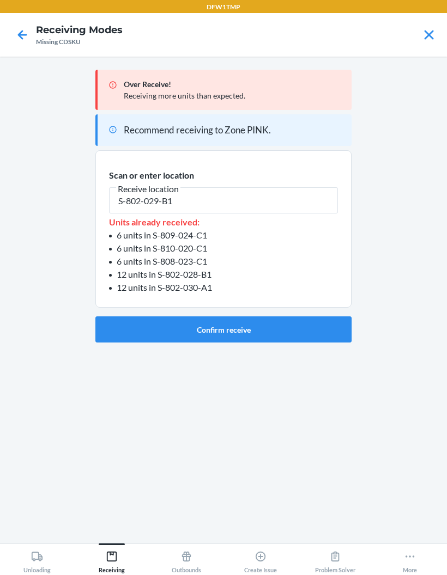
type input "S-802-029-B1"
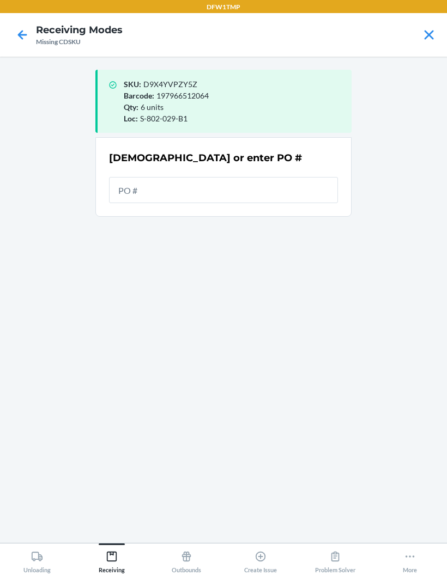
click at [306, 201] on input "text" at bounding box center [223, 190] width 229 height 26
click at [310, 158] on div "[DEMOGRAPHIC_DATA] or enter PO #" at bounding box center [223, 158] width 229 height 14
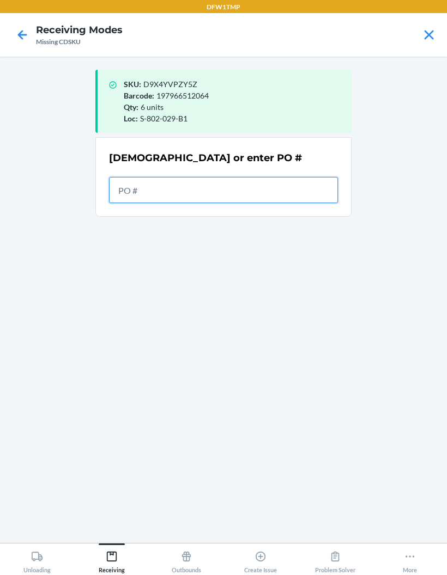
click at [306, 198] on input "text" at bounding box center [223, 190] width 229 height 26
type input "9941182"
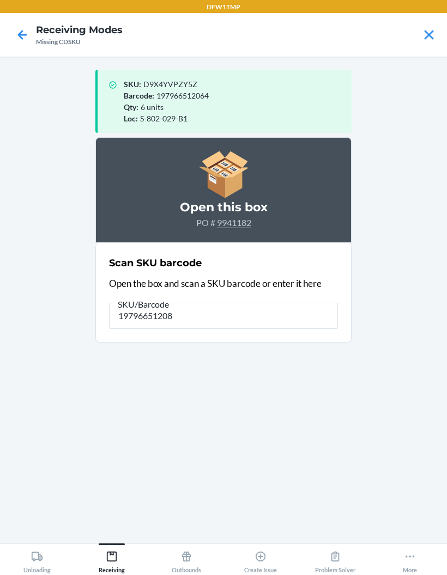
type input "197966512088"
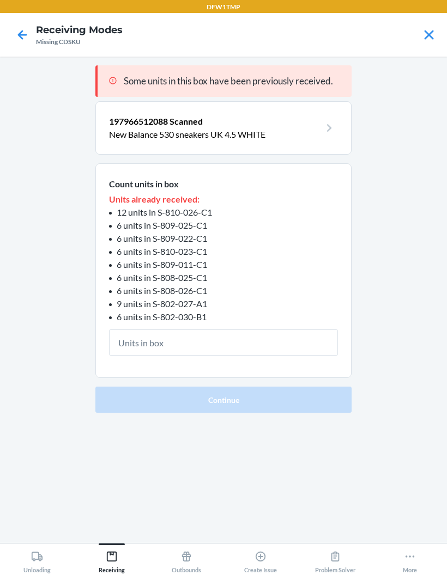
click at [257, 343] on input "text" at bounding box center [223, 343] width 229 height 26
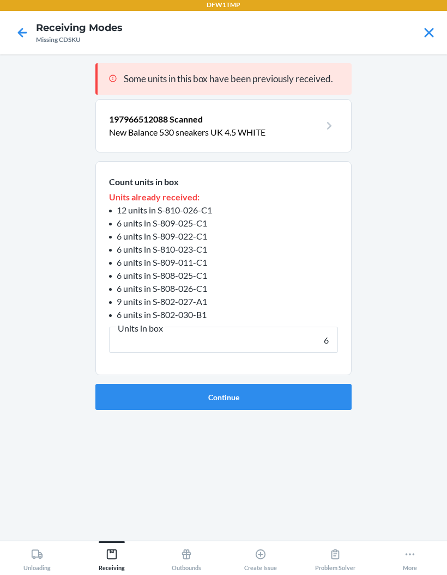
type input "6"
click at [223, 397] on button "Continue" at bounding box center [223, 399] width 256 height 26
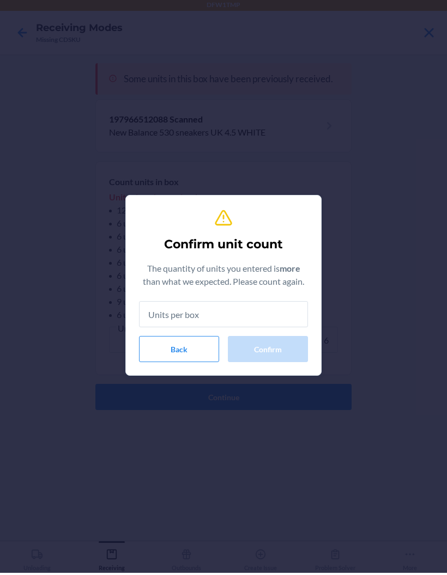
type input "6"
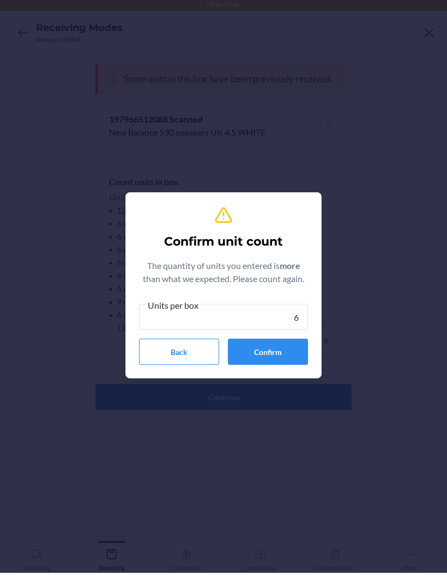
click at [276, 353] on button "Confirm" at bounding box center [268, 354] width 80 height 26
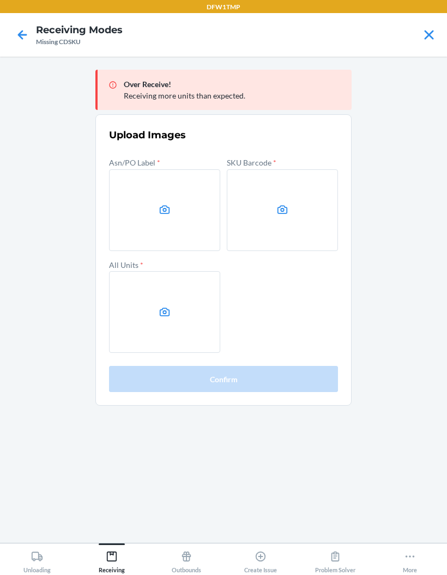
click at [179, 210] on label at bounding box center [164, 210] width 111 height 82
click at [0, 0] on input "file" at bounding box center [0, 0] width 0 height 0
click at [291, 217] on label at bounding box center [282, 210] width 111 height 82
click at [0, 0] on input "file" at bounding box center [0, 0] width 0 height 0
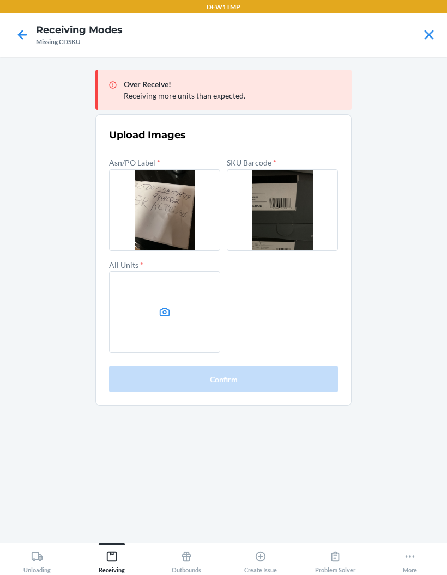
click at [162, 308] on icon at bounding box center [165, 312] width 10 height 9
click at [0, 0] on input "file" at bounding box center [0, 0] width 0 height 0
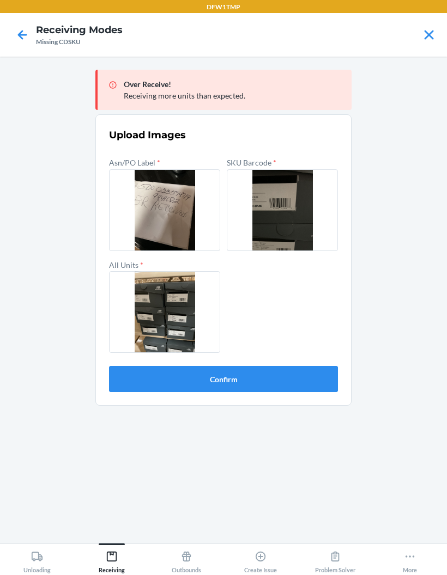
click at [300, 377] on button "Confirm" at bounding box center [223, 379] width 229 height 26
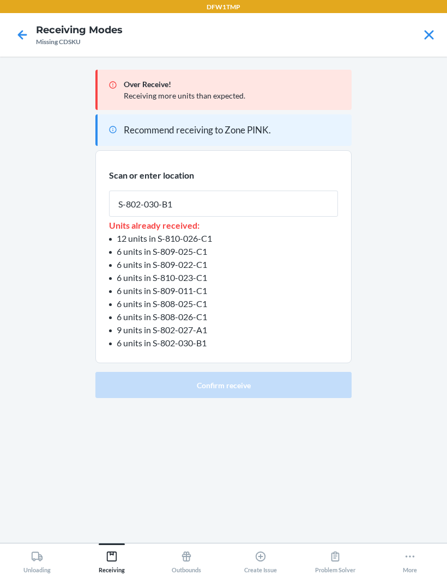
type input "S-802-030-B1"
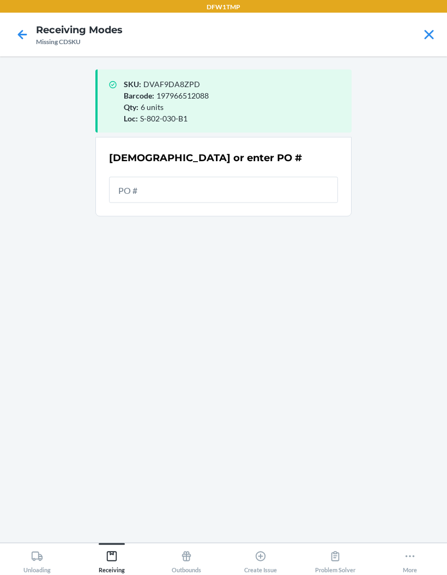
scroll to position [37, 0]
